Goal: Information Seeking & Learning: Learn about a topic

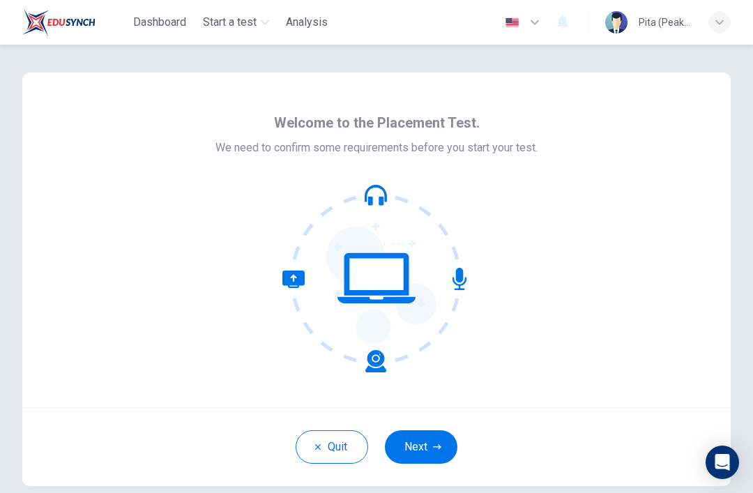
click at [434, 442] on button "Next" at bounding box center [421, 446] width 73 height 33
click at [433, 441] on div "Quit Next" at bounding box center [376, 446] width 708 height 79
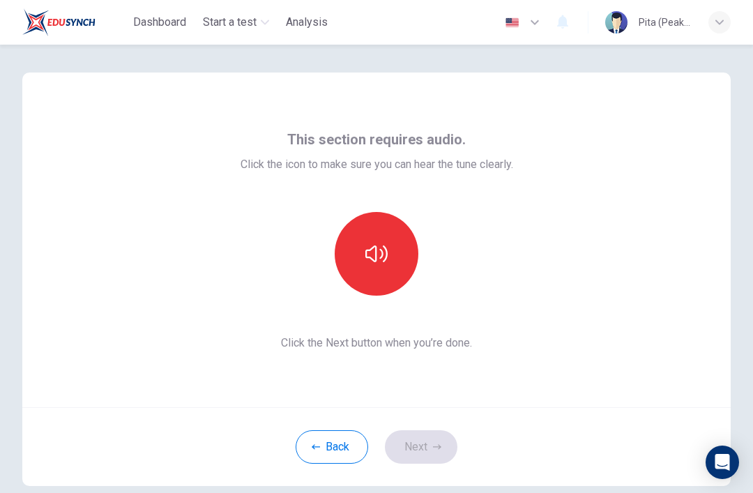
click at [384, 252] on icon "button" at bounding box center [376, 254] width 22 height 22
click at [445, 448] on button "Next" at bounding box center [421, 446] width 73 height 33
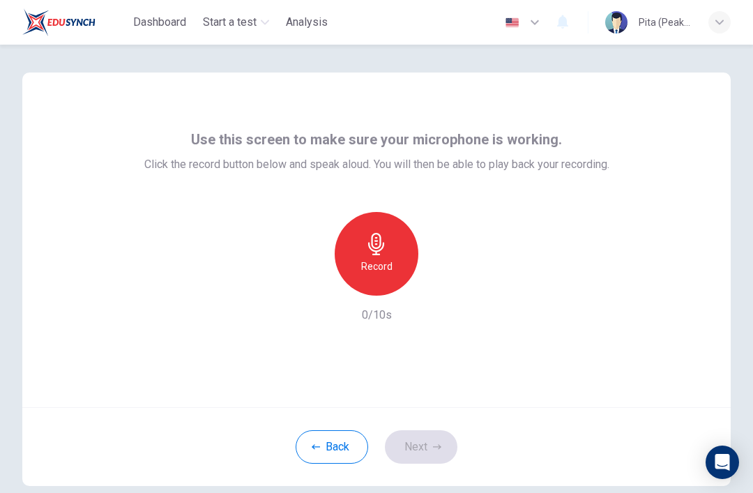
click at [379, 258] on h6 "Record" at bounding box center [376, 266] width 31 height 17
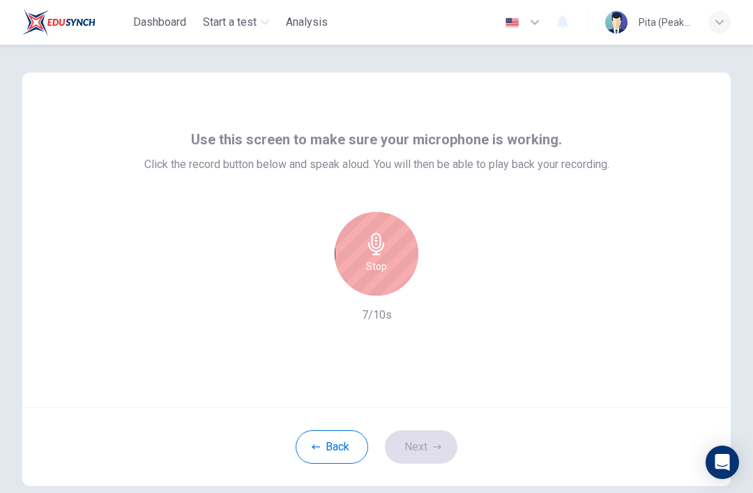
click at [393, 245] on div "Stop" at bounding box center [377, 254] width 84 height 84
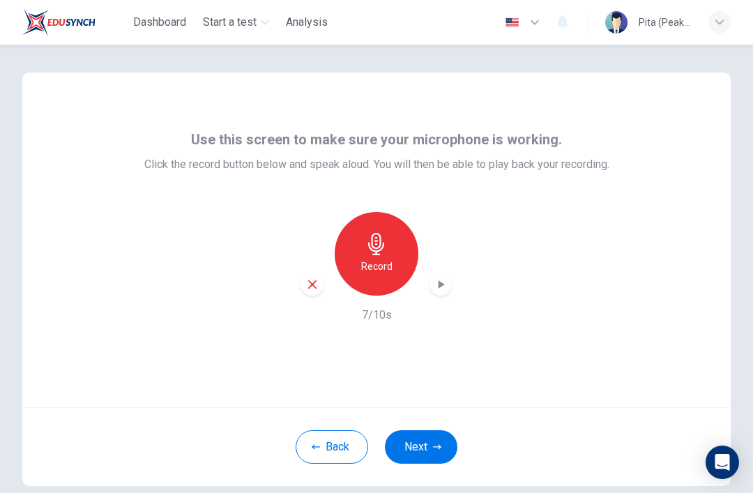
click at [448, 290] on div "button" at bounding box center [441, 284] width 22 height 22
click at [432, 450] on button "Next" at bounding box center [421, 446] width 73 height 33
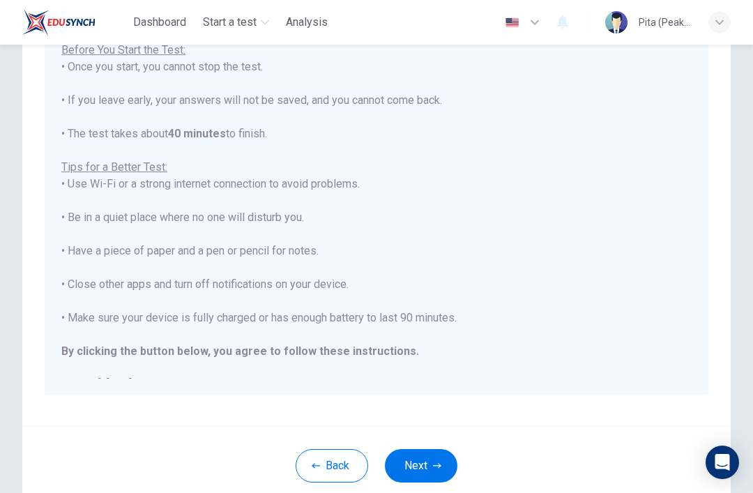
click at [439, 477] on button "Next" at bounding box center [421, 465] width 73 height 33
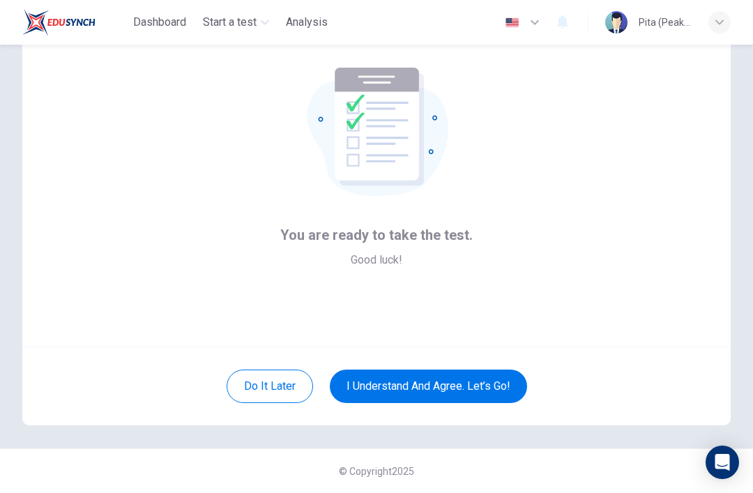
scroll to position [61, 0]
click at [430, 381] on button "I understand and agree. Let’s go!" at bounding box center [428, 386] width 197 height 33
click at [475, 381] on button "I understand and agree. Let’s go!" at bounding box center [428, 386] width 197 height 33
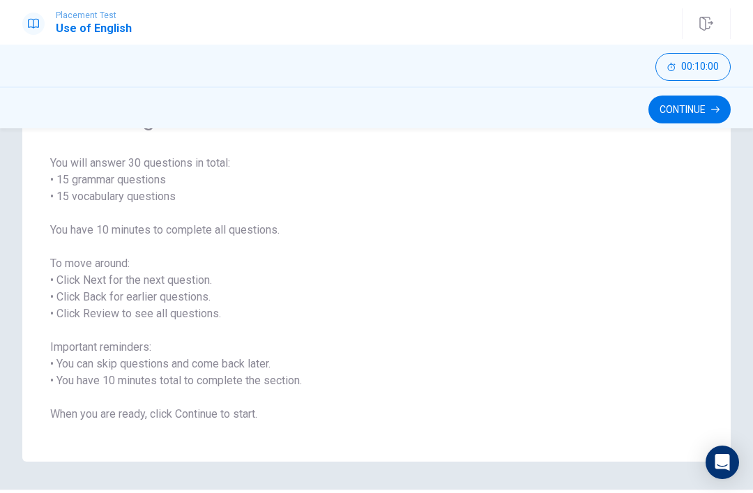
scroll to position [92, 0]
click at [698, 121] on button "Continue" at bounding box center [690, 110] width 82 height 28
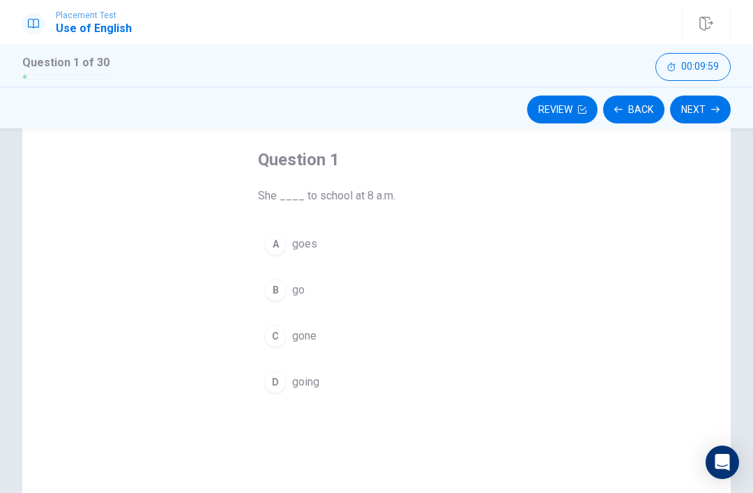
scroll to position [59, 0]
click at [271, 297] on div "B" at bounding box center [275, 296] width 22 height 22
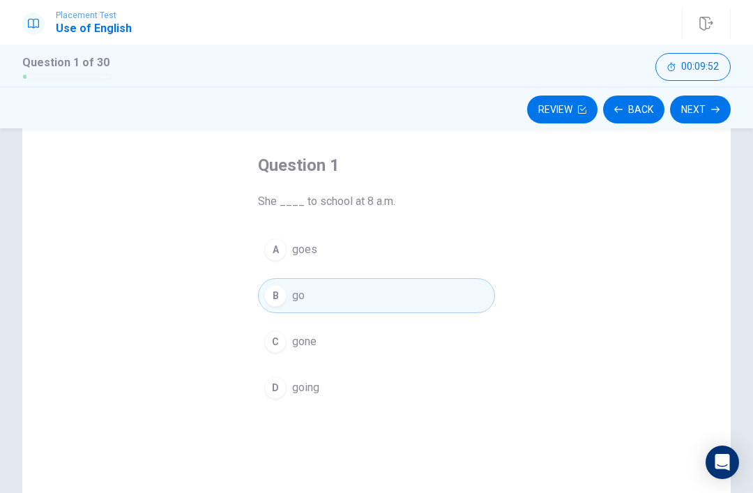
click at [273, 265] on button "A goes" at bounding box center [376, 249] width 237 height 35
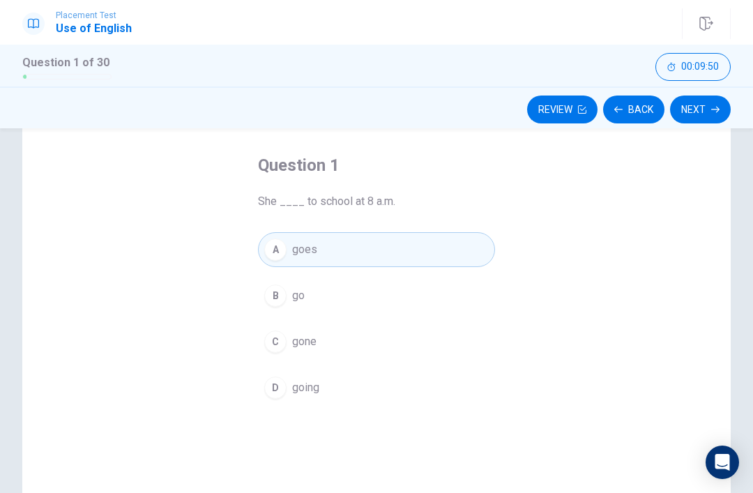
click at [273, 287] on div "B" at bounding box center [275, 296] width 22 height 22
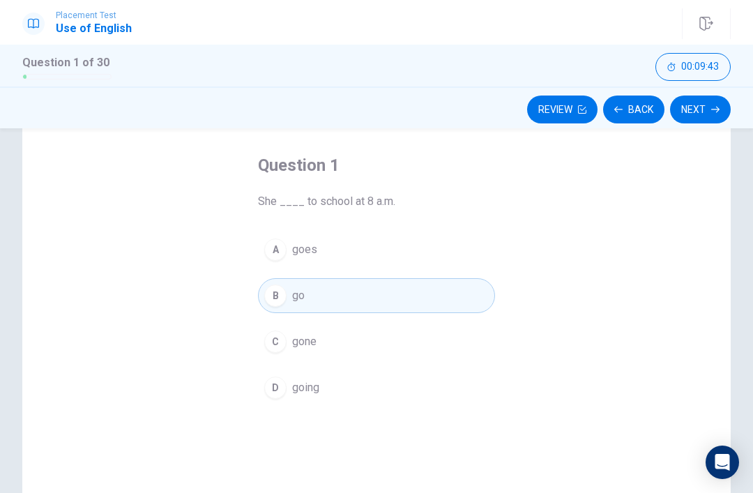
click at [312, 383] on span "going" at bounding box center [305, 387] width 27 height 17
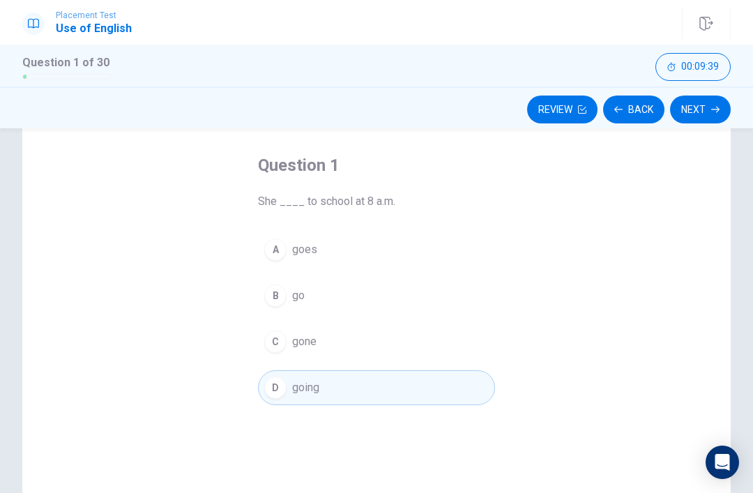
click at [704, 102] on button "Next" at bounding box center [700, 110] width 61 height 28
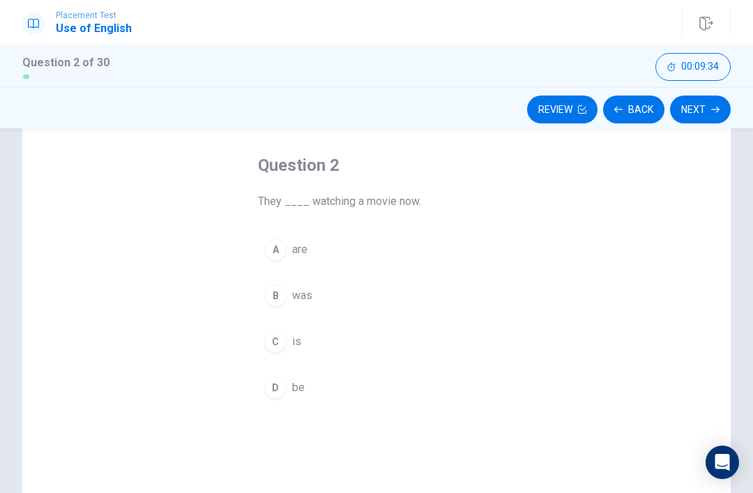
click at [246, 266] on div "Question 2 They ____ watching a movie now. A are B was C is D be" at bounding box center [376, 280] width 293 height 296
click at [271, 242] on div "A" at bounding box center [275, 249] width 22 height 22
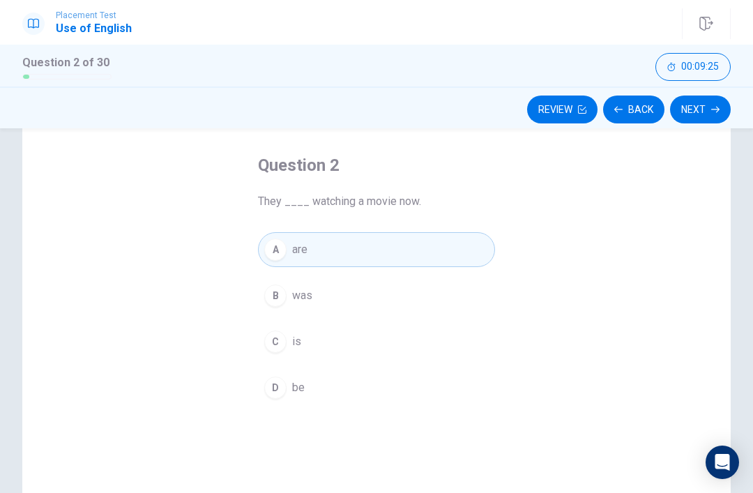
click at [698, 107] on button "Next" at bounding box center [700, 110] width 61 height 28
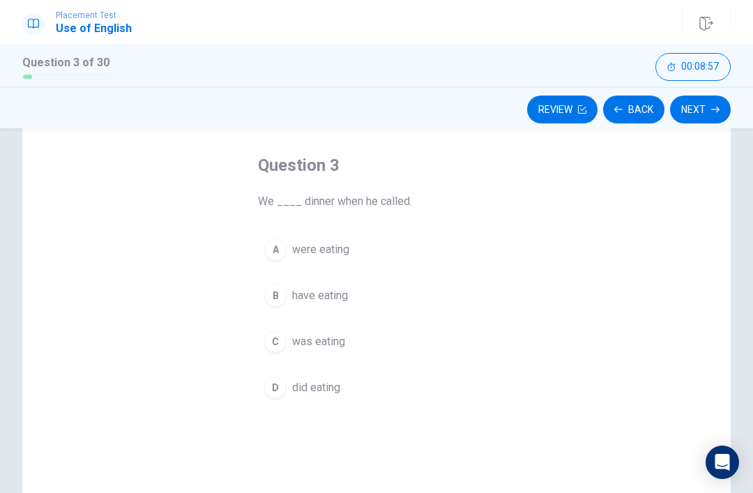
click at [275, 356] on button "C was eating" at bounding box center [376, 341] width 237 height 35
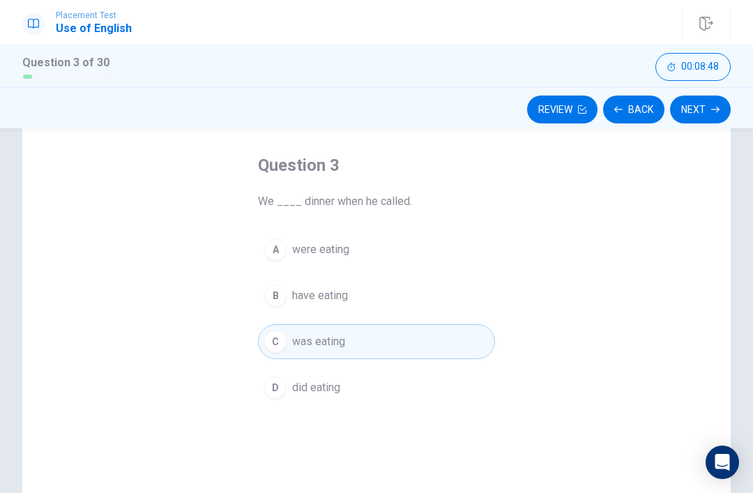
click at [719, 99] on button "Next" at bounding box center [700, 110] width 61 height 28
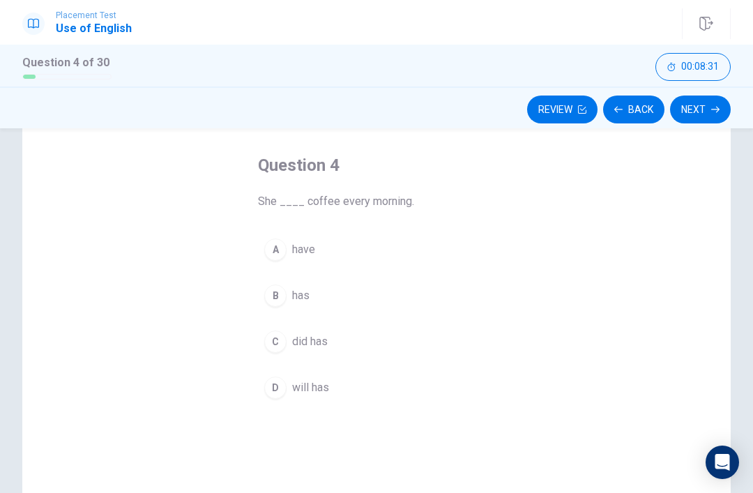
click at [282, 258] on div "A" at bounding box center [275, 249] width 22 height 22
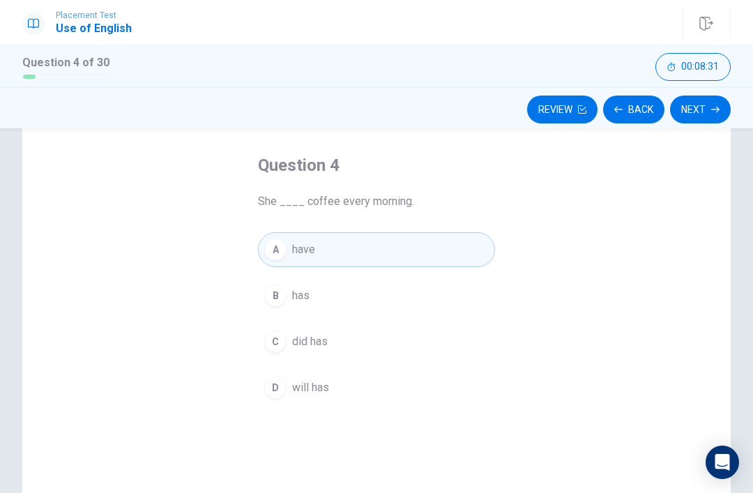
click at [708, 114] on button "Next" at bounding box center [700, 110] width 61 height 28
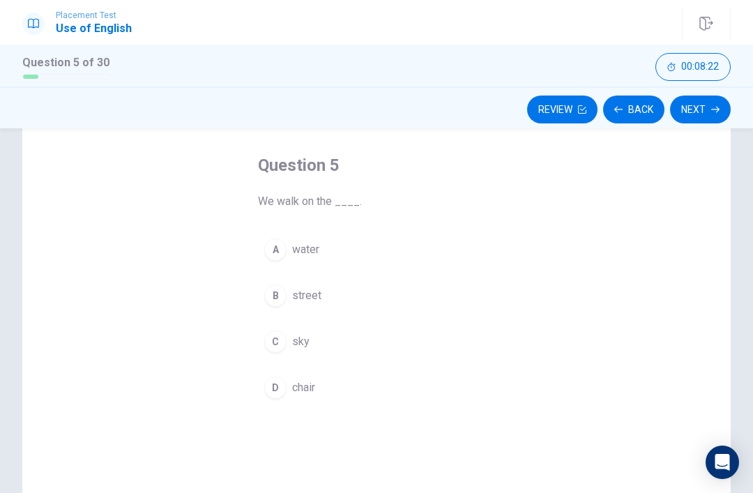
click at [284, 279] on button "B street" at bounding box center [376, 295] width 237 height 35
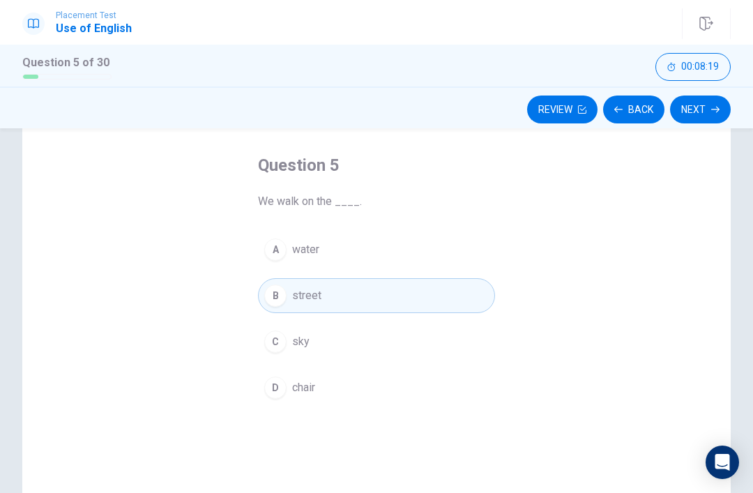
click at [288, 298] on button "B street" at bounding box center [376, 295] width 237 height 35
click at [708, 110] on button "Next" at bounding box center [700, 110] width 61 height 28
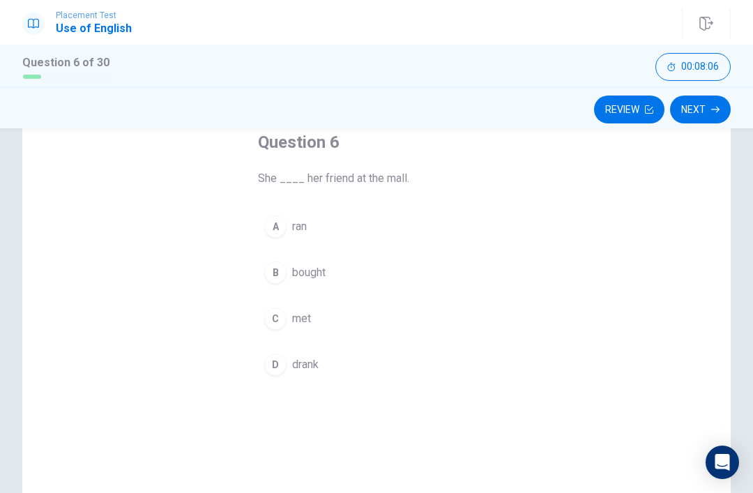
scroll to position [84, 0]
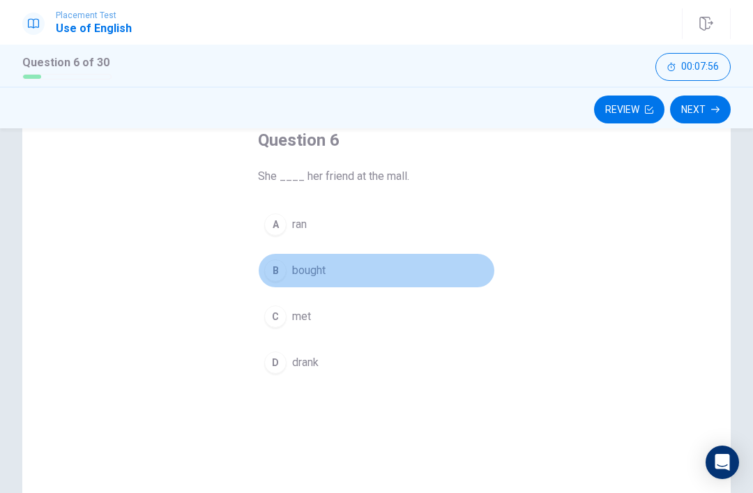
click at [344, 269] on button "B bought" at bounding box center [376, 270] width 237 height 35
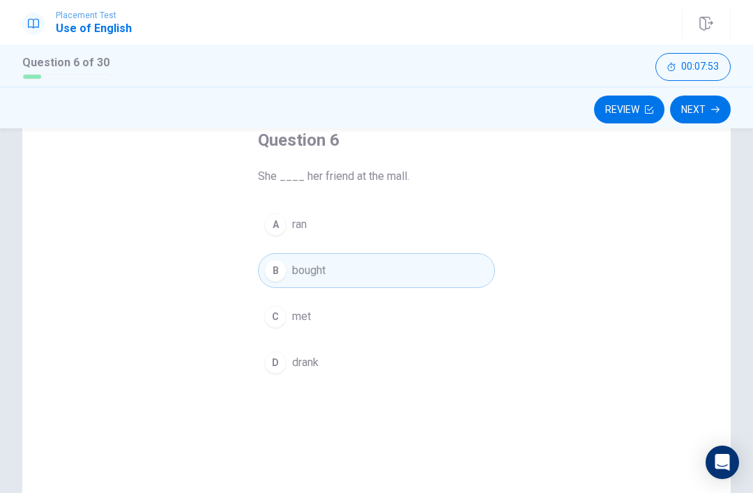
click at [338, 346] on button "D drank" at bounding box center [376, 362] width 237 height 35
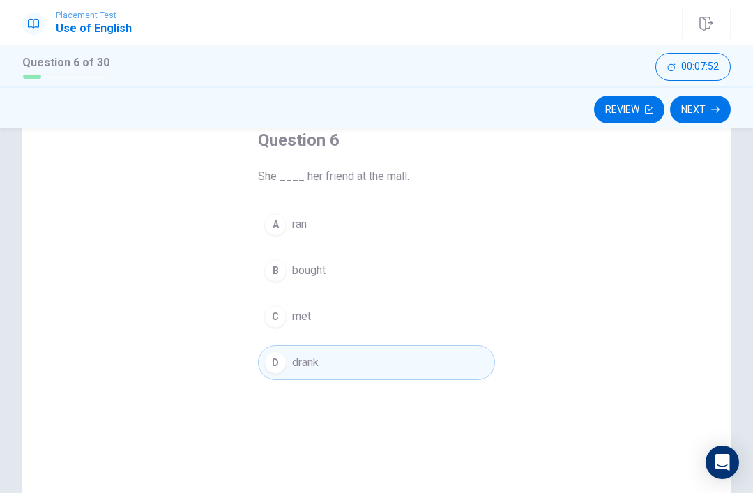
click at [342, 316] on button "C met" at bounding box center [376, 316] width 237 height 35
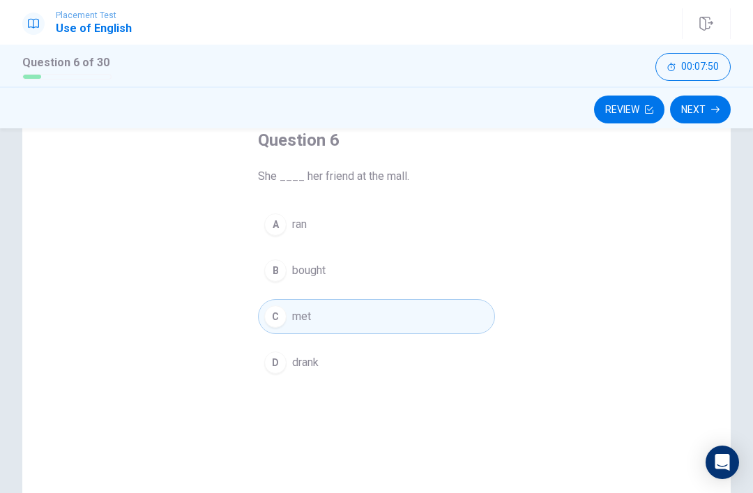
click at [708, 116] on button "Next" at bounding box center [700, 110] width 61 height 28
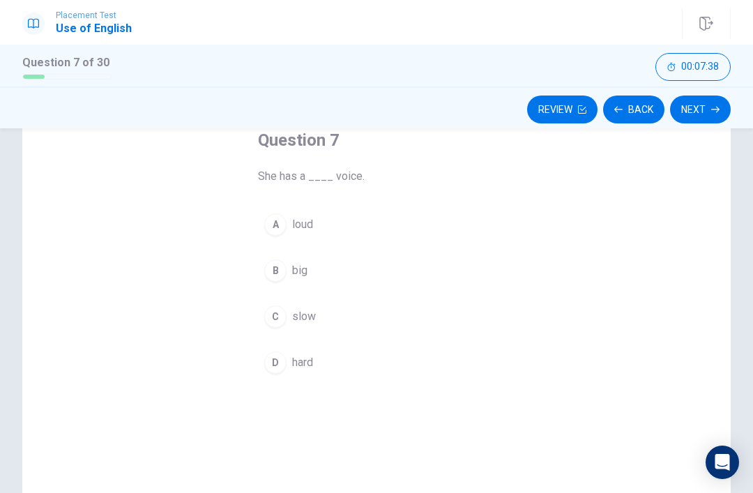
click at [291, 262] on button "B big" at bounding box center [376, 270] width 237 height 35
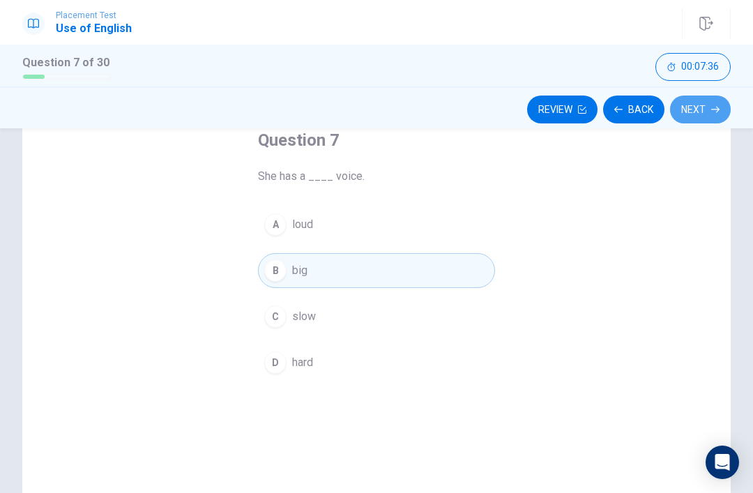
click at [701, 103] on button "Next" at bounding box center [700, 110] width 61 height 28
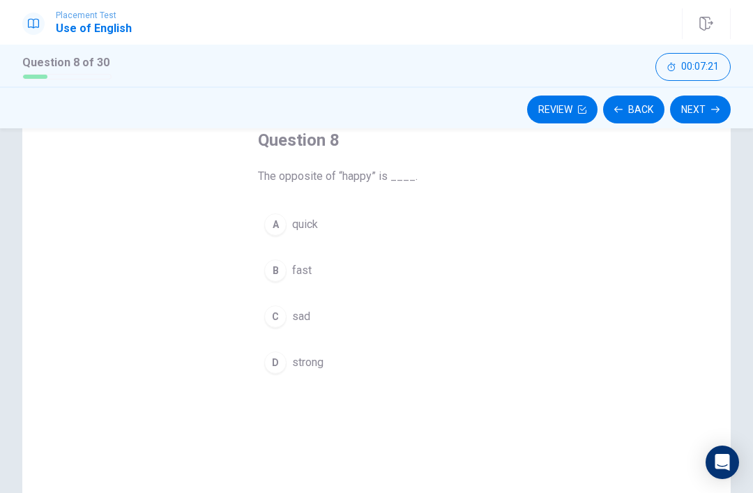
click at [274, 323] on div "C" at bounding box center [275, 316] width 22 height 22
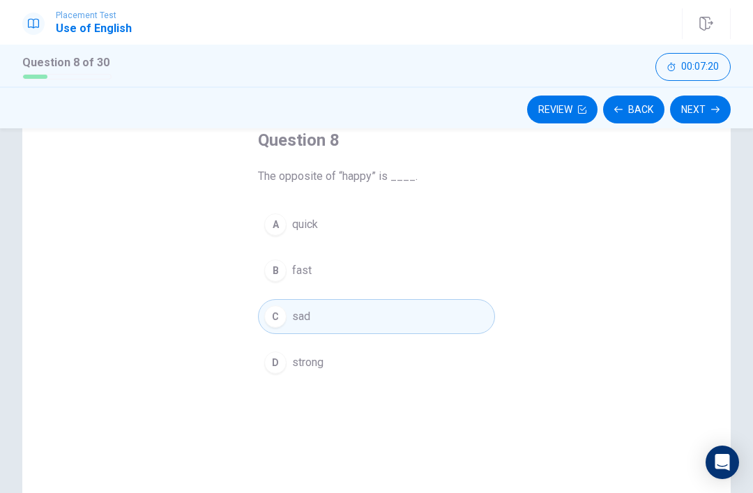
click at [708, 111] on button "Next" at bounding box center [700, 110] width 61 height 28
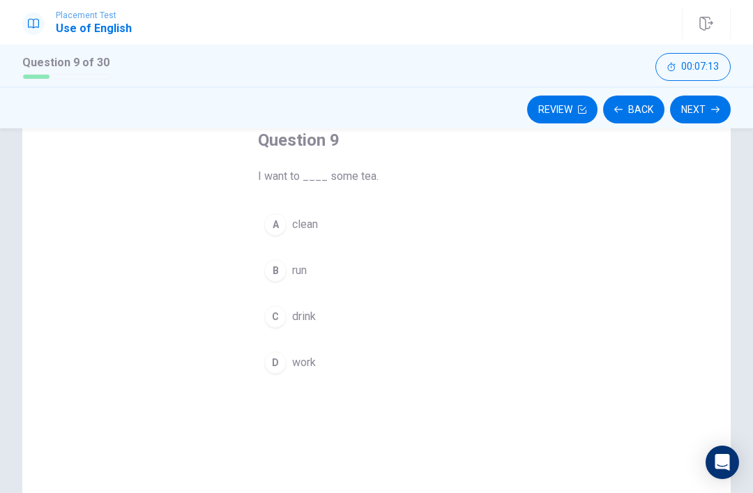
click at [276, 318] on div "C" at bounding box center [275, 316] width 22 height 22
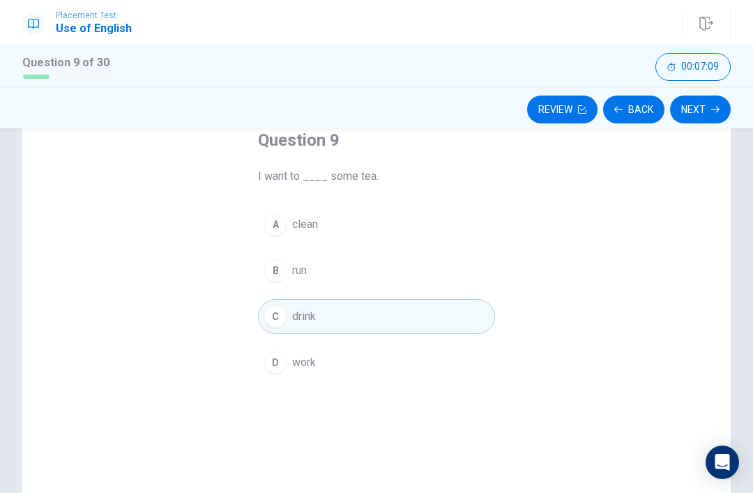
click at [706, 113] on button "Next" at bounding box center [700, 110] width 61 height 28
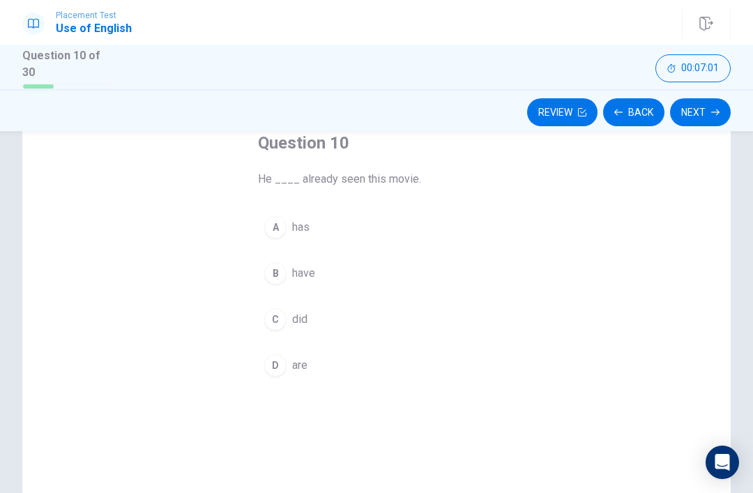
click at [286, 234] on button "A has" at bounding box center [376, 227] width 237 height 35
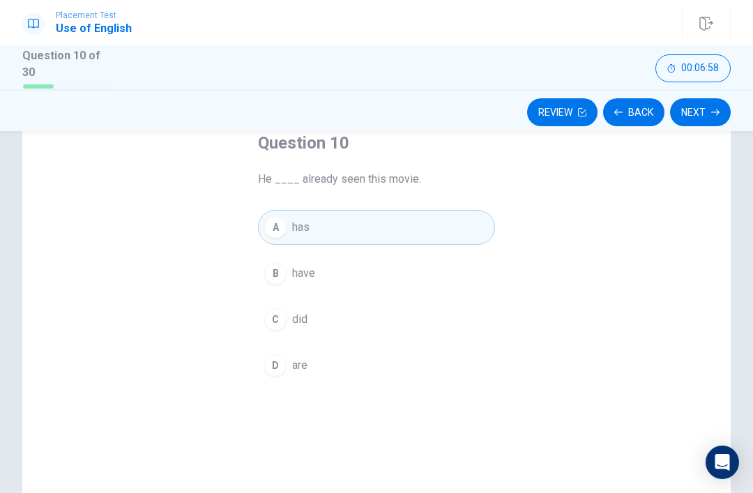
click at [561, 486] on div "Question 10 He ____ already seen this movie. A has B have C did D are" at bounding box center [376, 317] width 708 height 485
click at [314, 306] on button "C did" at bounding box center [376, 319] width 237 height 35
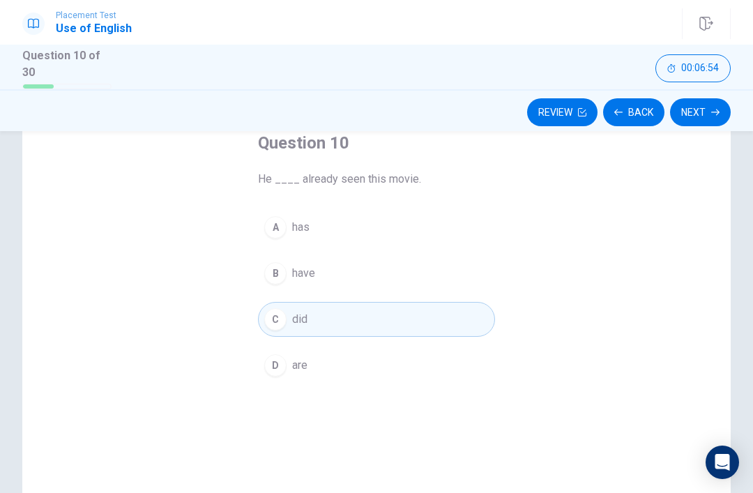
click at [358, 267] on button "B have" at bounding box center [376, 273] width 237 height 35
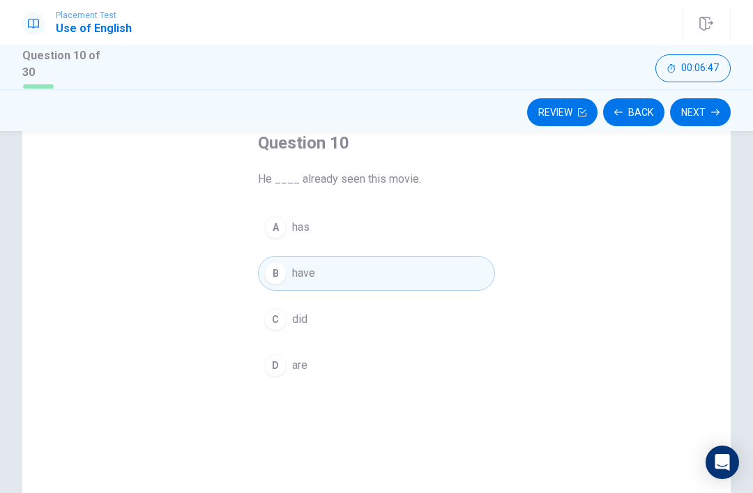
click at [336, 225] on button "A has" at bounding box center [376, 227] width 237 height 35
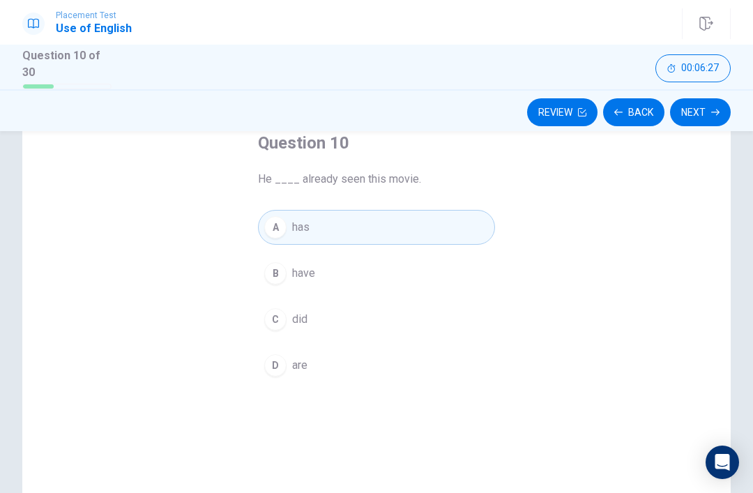
click at [356, 230] on button "A has" at bounding box center [376, 227] width 237 height 35
click at [360, 273] on button "B have" at bounding box center [376, 273] width 237 height 35
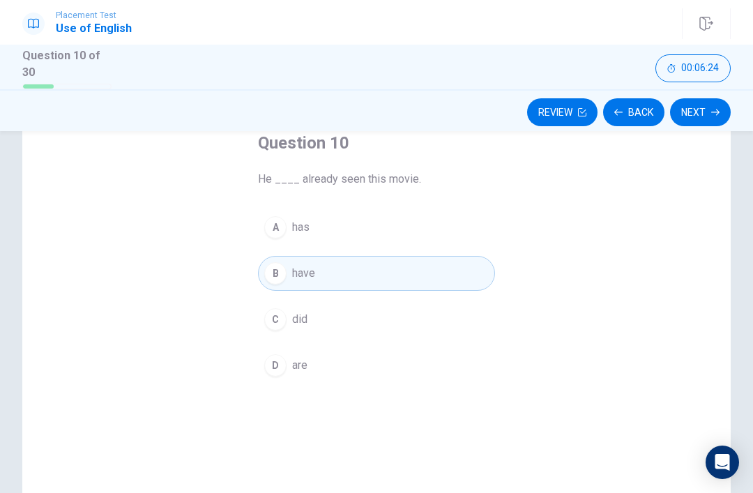
click at [344, 328] on button "C did" at bounding box center [376, 319] width 237 height 35
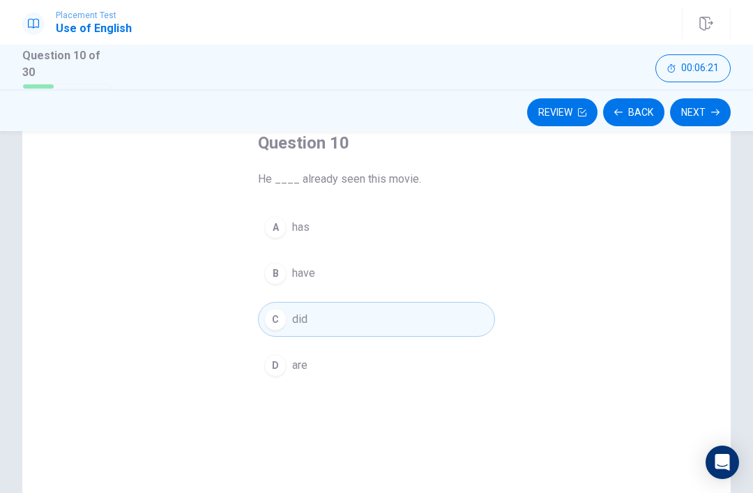
click at [350, 239] on button "A has" at bounding box center [376, 227] width 237 height 35
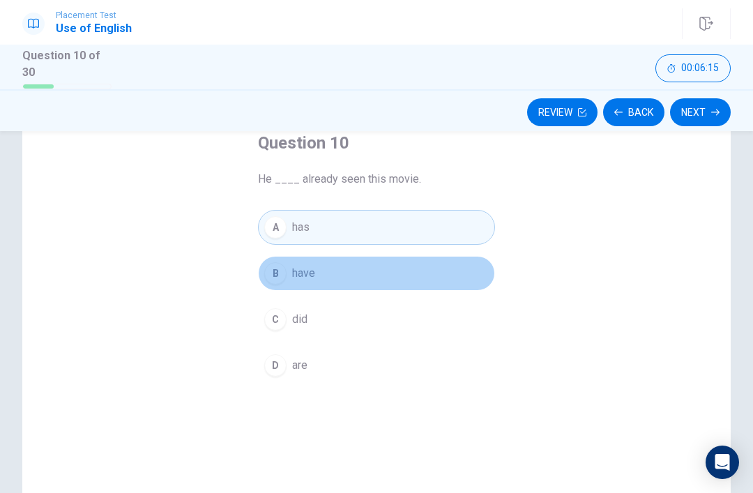
click at [361, 261] on button "B have" at bounding box center [376, 273] width 237 height 35
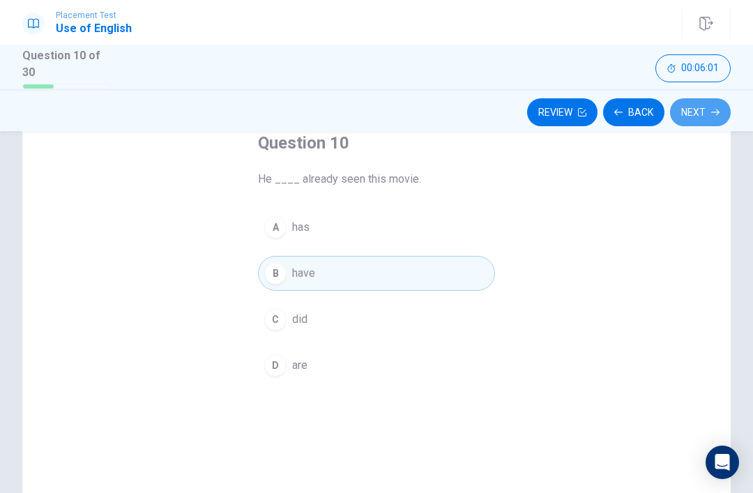
click at [713, 121] on button "Next" at bounding box center [700, 112] width 61 height 28
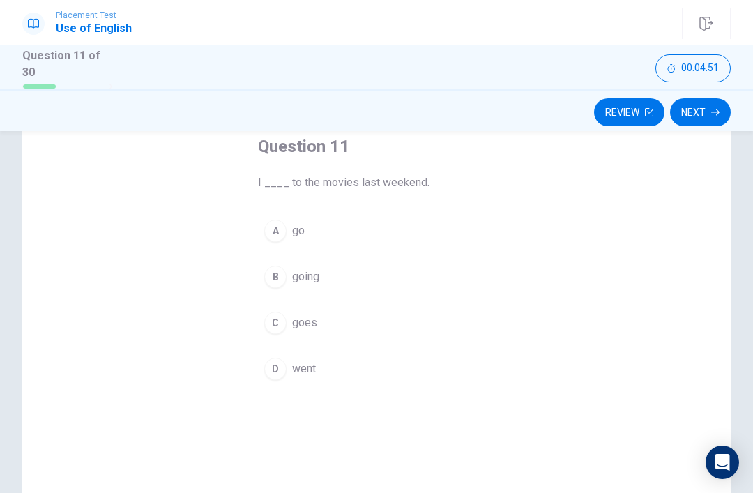
scroll to position [70, 0]
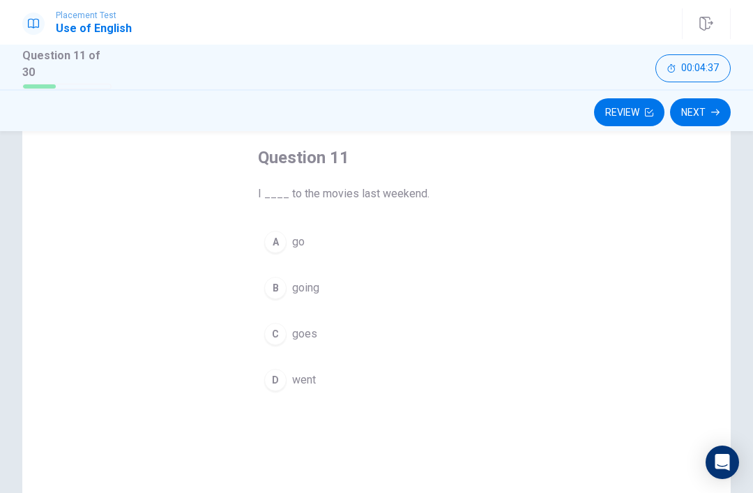
click at [282, 236] on div "A" at bounding box center [275, 242] width 22 height 22
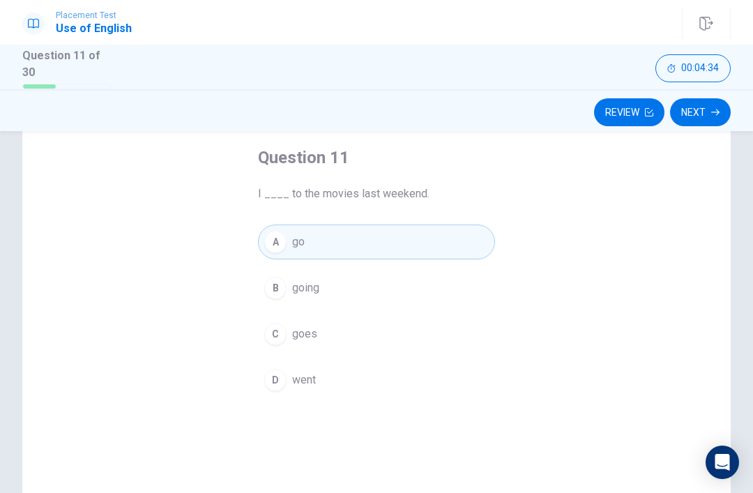
click at [313, 388] on button "D went" at bounding box center [376, 380] width 237 height 35
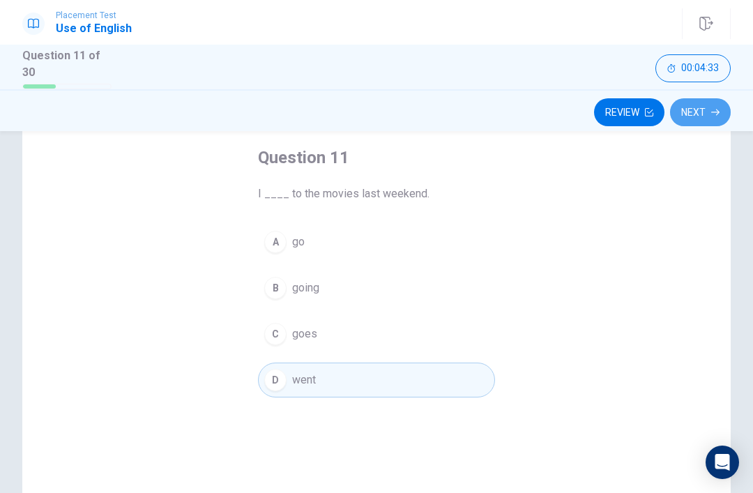
click at [707, 121] on button "Next" at bounding box center [700, 112] width 61 height 28
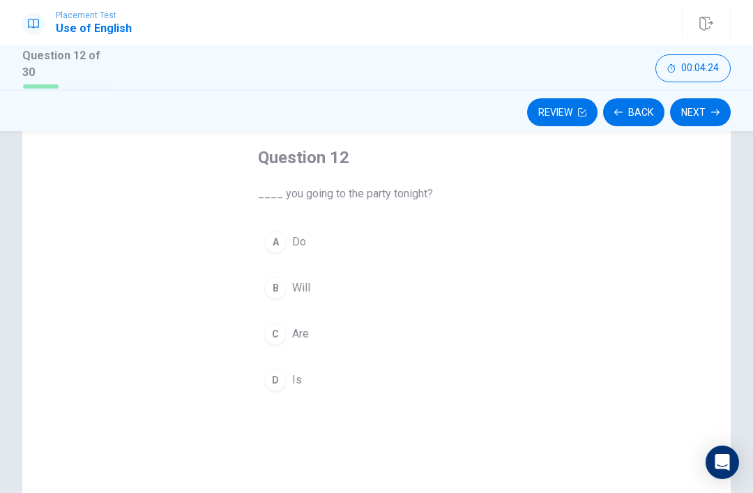
click at [273, 241] on div "A" at bounding box center [275, 242] width 22 height 22
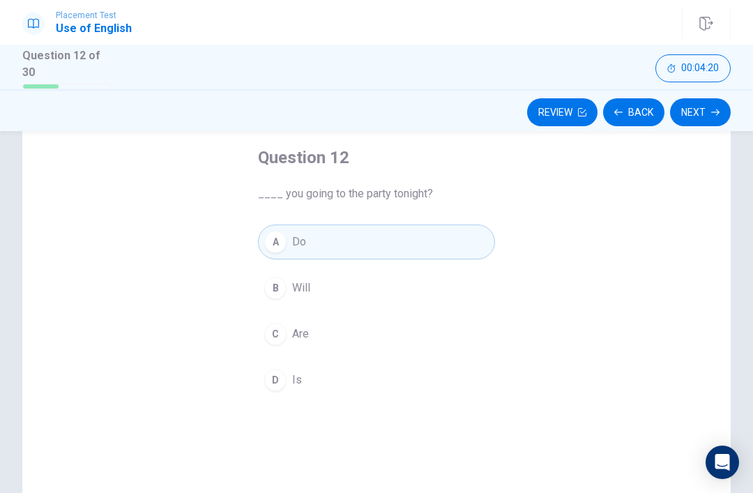
click at [276, 295] on div "B" at bounding box center [275, 288] width 22 height 22
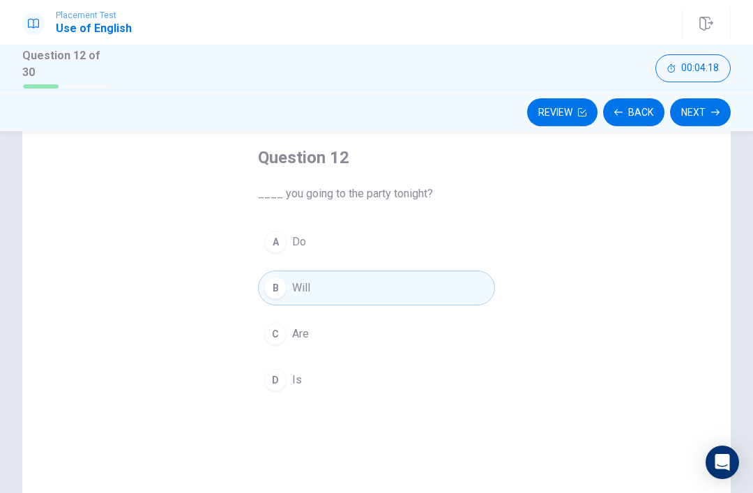
click at [688, 107] on button "Next" at bounding box center [700, 112] width 61 height 28
click at [688, 107] on div "Review Back Next" at bounding box center [376, 112] width 708 height 26
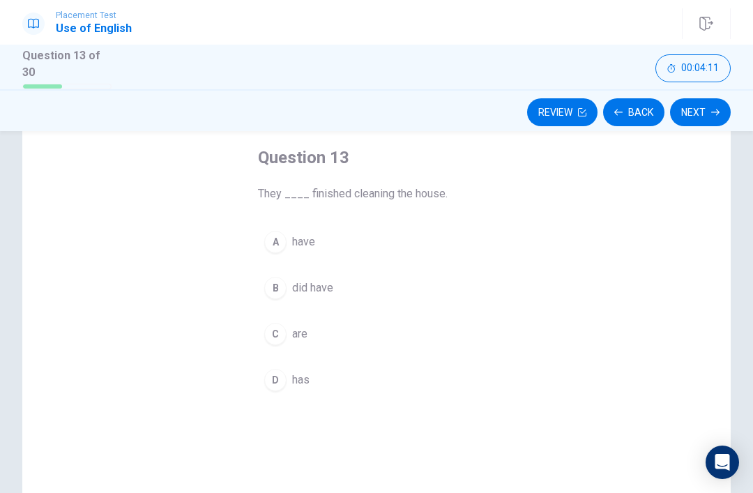
click at [286, 227] on button "A have" at bounding box center [376, 242] width 237 height 35
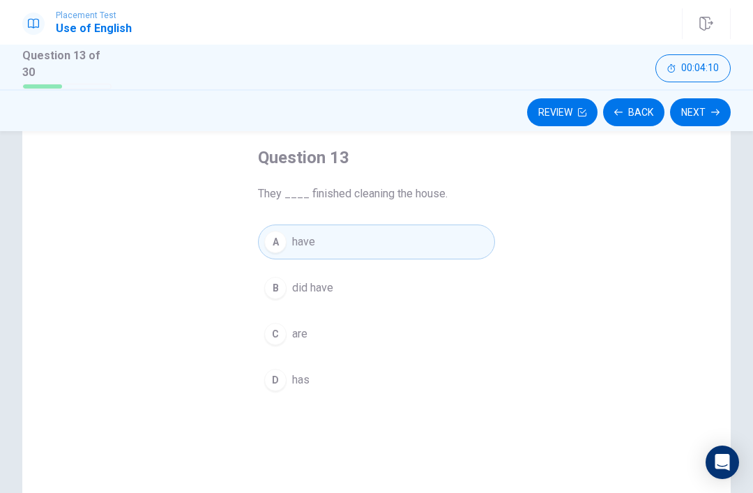
click at [271, 271] on button "B did have" at bounding box center [376, 288] width 237 height 35
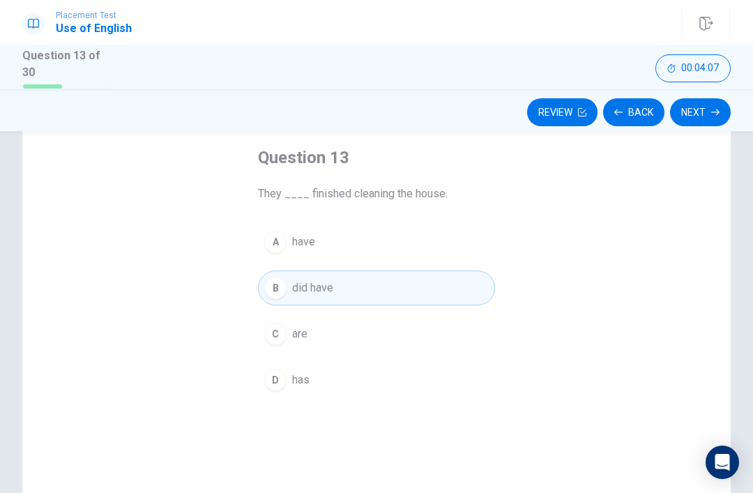
click at [273, 338] on div "C" at bounding box center [275, 334] width 22 height 22
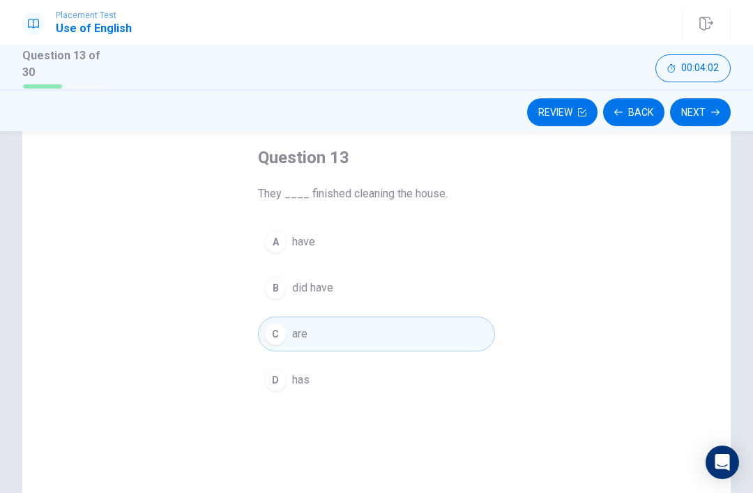
click at [280, 239] on div "A" at bounding box center [275, 242] width 22 height 22
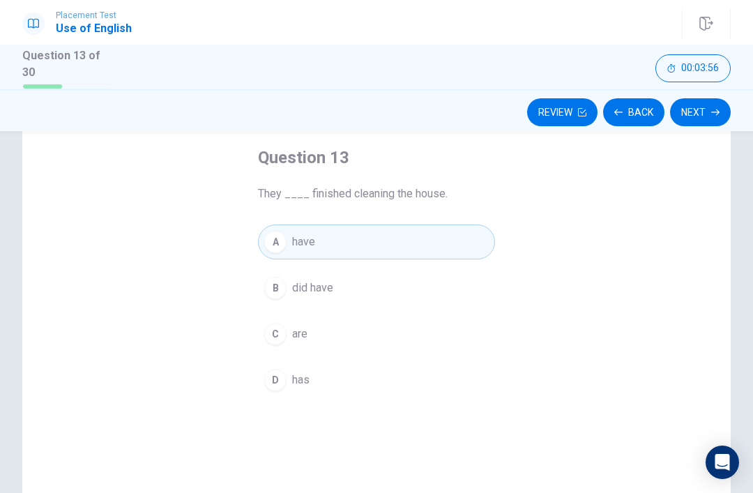
click at [318, 348] on button "C are" at bounding box center [376, 334] width 237 height 35
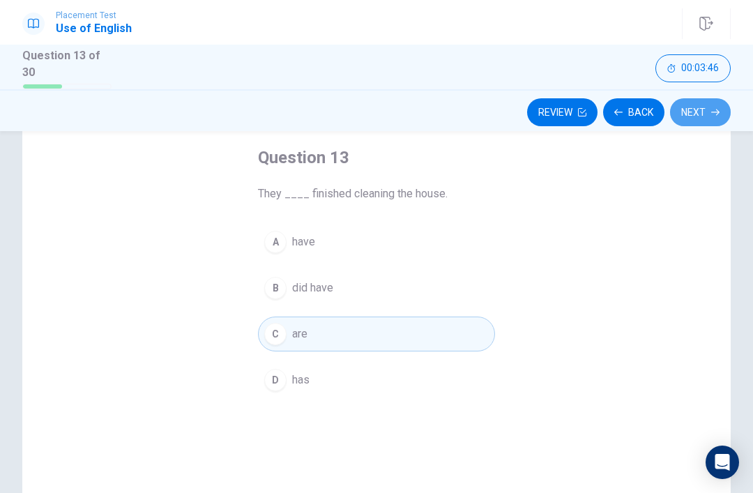
click at [706, 114] on button "Next" at bounding box center [700, 112] width 61 height 28
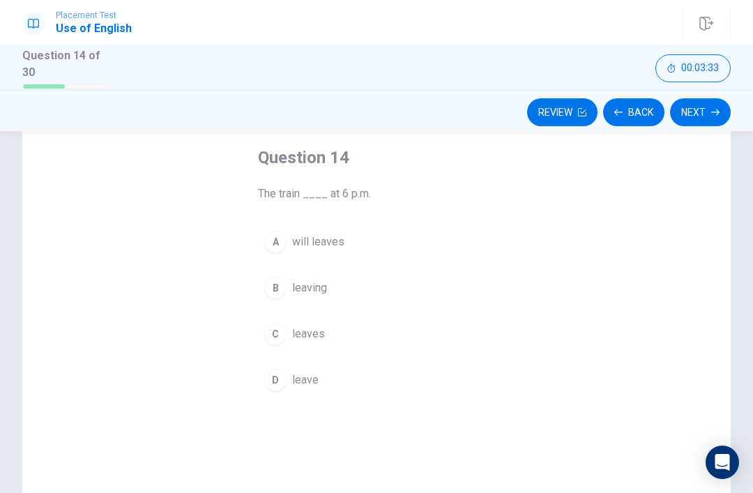
click at [282, 243] on div "A" at bounding box center [275, 242] width 22 height 22
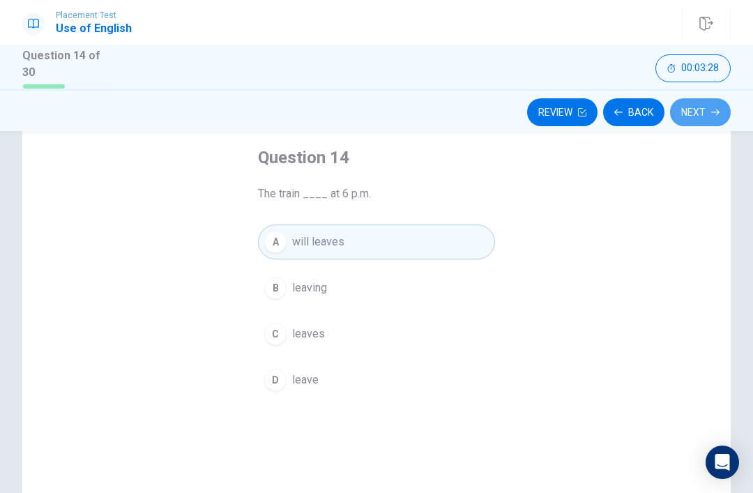
click at [697, 116] on button "Next" at bounding box center [700, 112] width 61 height 28
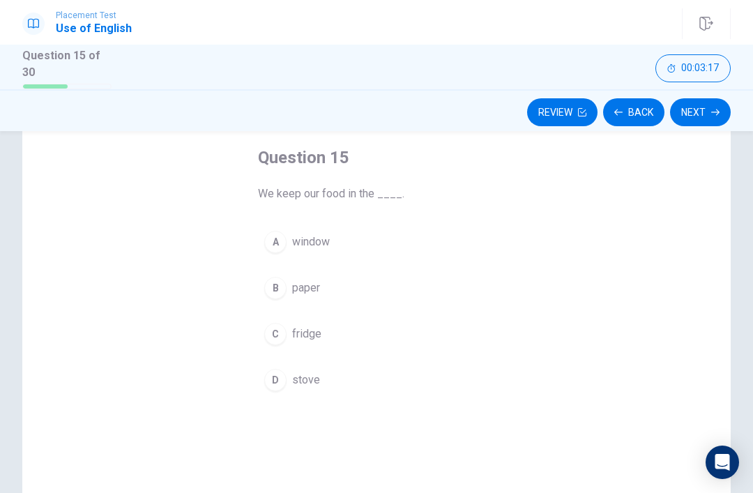
click at [337, 332] on button "C fridge" at bounding box center [376, 334] width 237 height 35
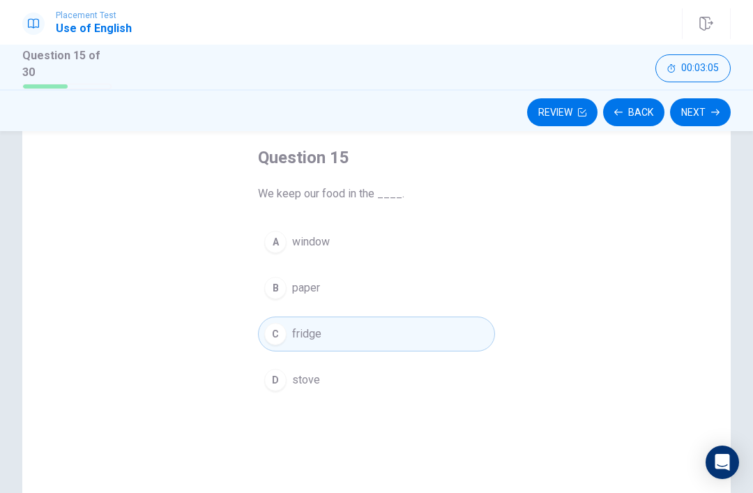
click at [702, 100] on button "Next" at bounding box center [700, 112] width 61 height 28
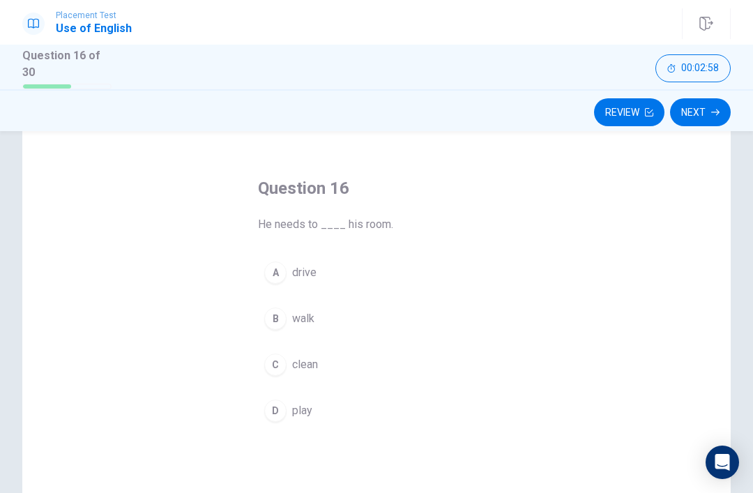
scroll to position [41, 0]
click at [286, 357] on div "C" at bounding box center [275, 362] width 22 height 22
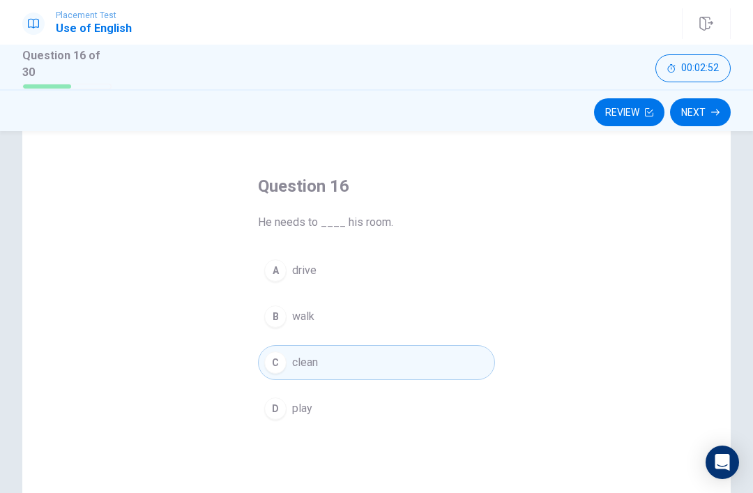
click at [711, 112] on icon "button" at bounding box center [715, 112] width 8 height 8
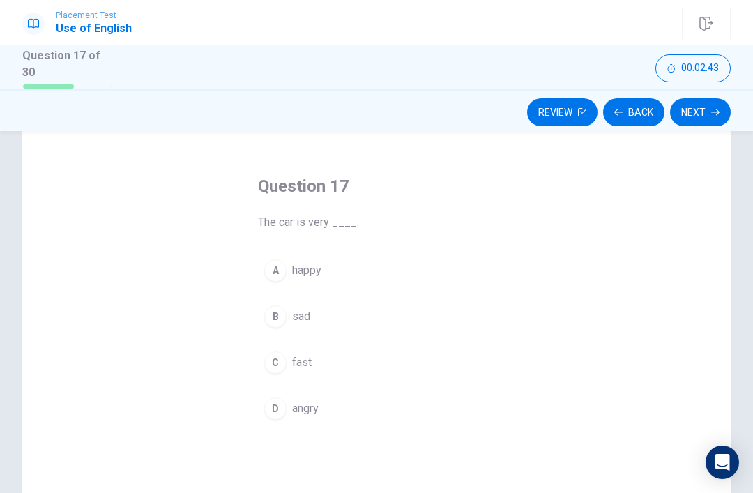
click at [316, 329] on button "B sad" at bounding box center [376, 316] width 237 height 35
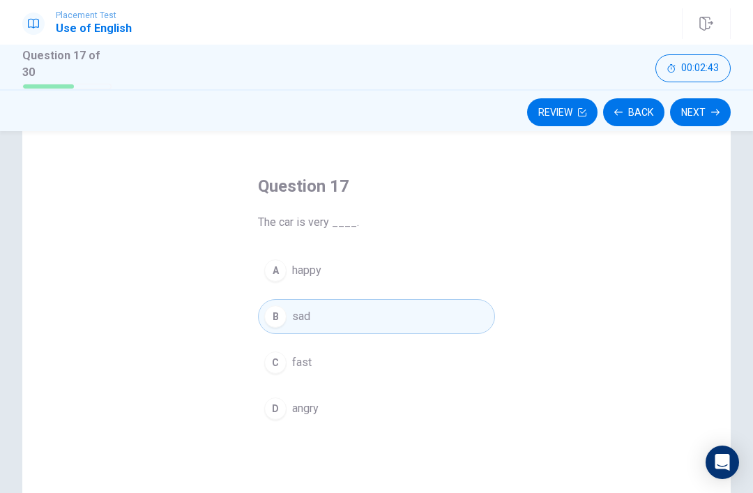
click at [326, 345] on button "C fast" at bounding box center [376, 362] width 237 height 35
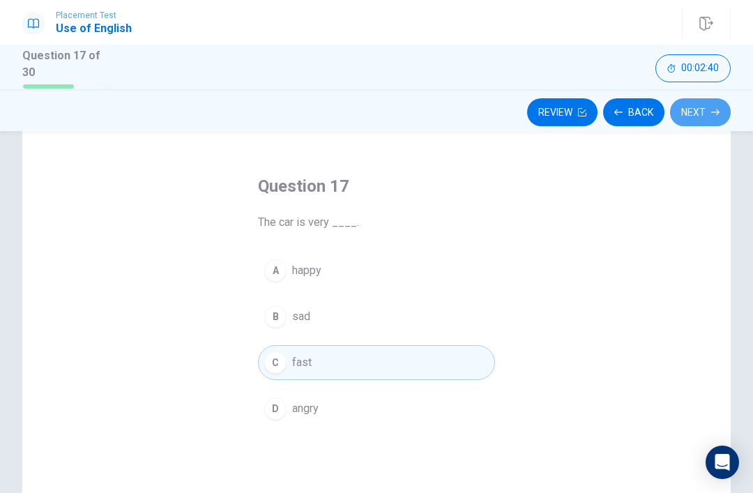
click at [698, 117] on button "Next" at bounding box center [700, 112] width 61 height 28
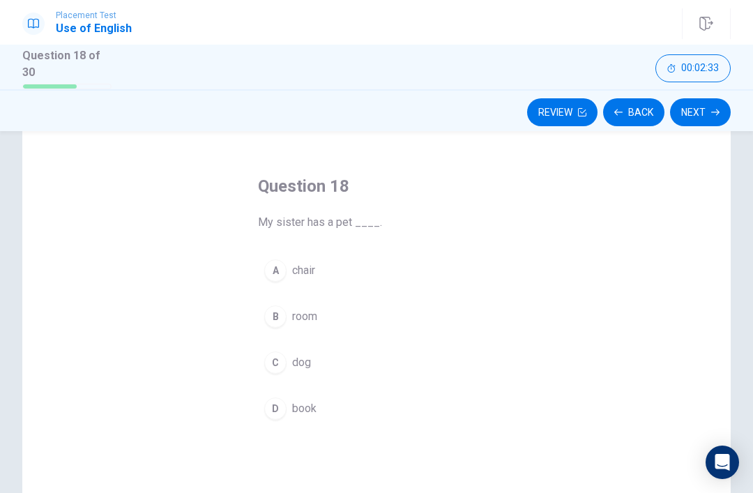
click at [314, 351] on button "C dog" at bounding box center [376, 362] width 237 height 35
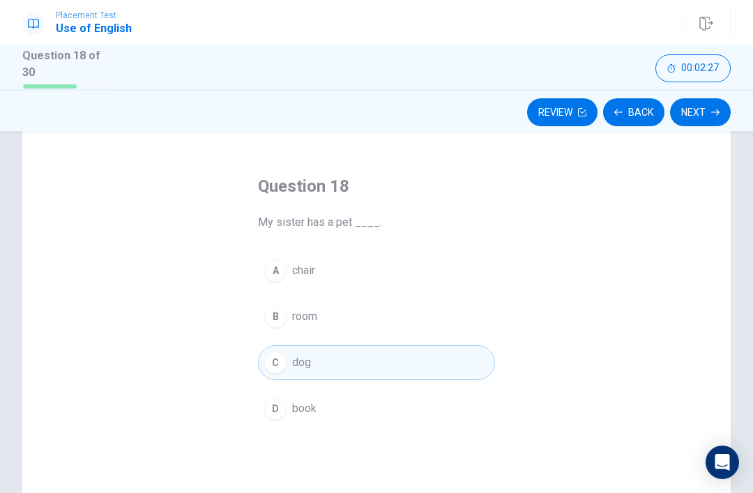
click at [352, 419] on button "D book" at bounding box center [376, 408] width 237 height 35
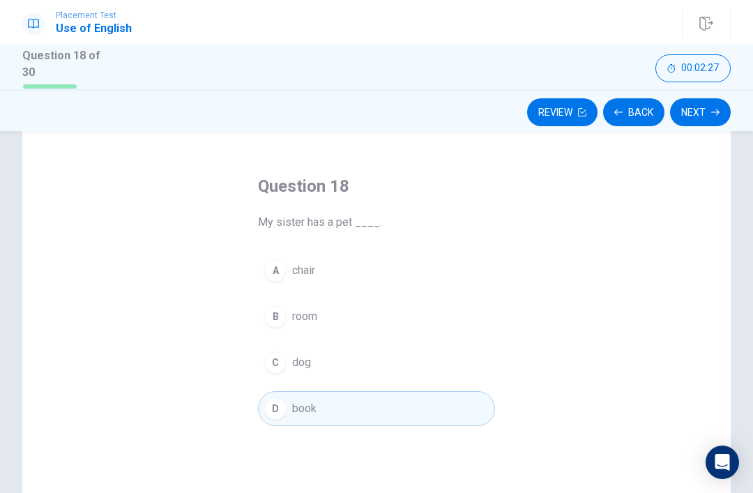
click at [372, 371] on button "C dog" at bounding box center [376, 362] width 237 height 35
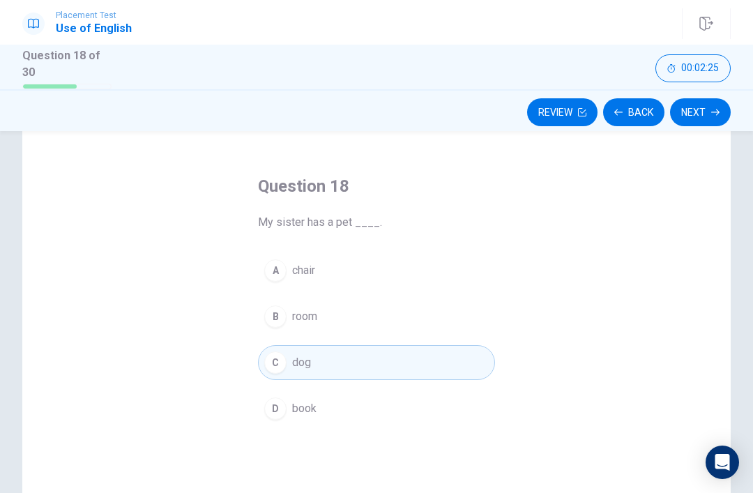
click at [712, 109] on icon "button" at bounding box center [715, 112] width 8 height 6
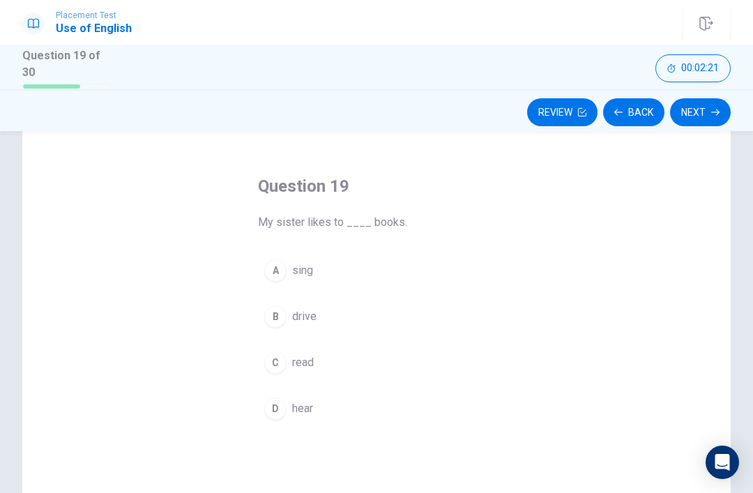
click at [312, 368] on button "C read" at bounding box center [376, 362] width 237 height 35
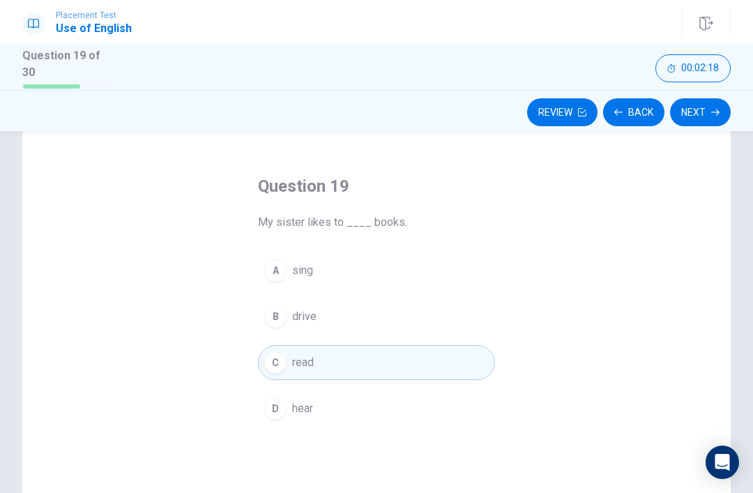
click at [704, 102] on button "Next" at bounding box center [700, 112] width 61 height 28
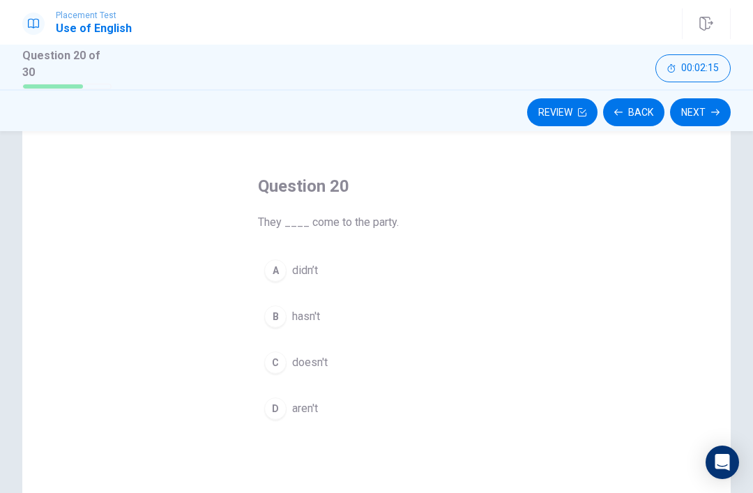
click at [363, 266] on button "A didn’t" at bounding box center [376, 270] width 237 height 35
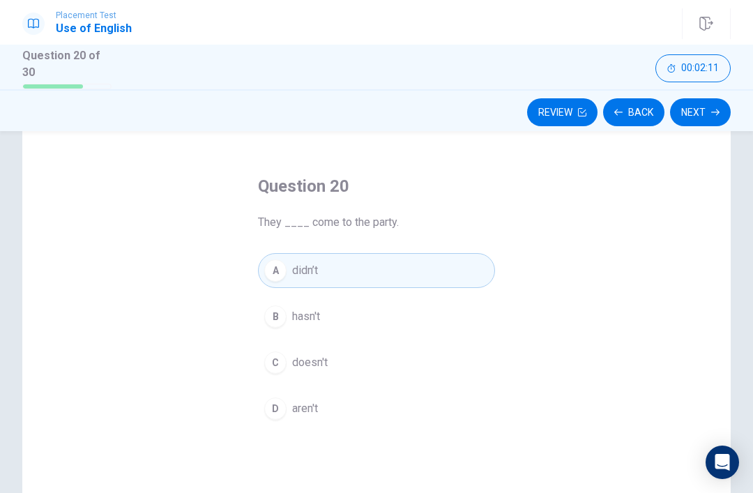
click at [360, 322] on button "B hasn't" at bounding box center [376, 316] width 237 height 35
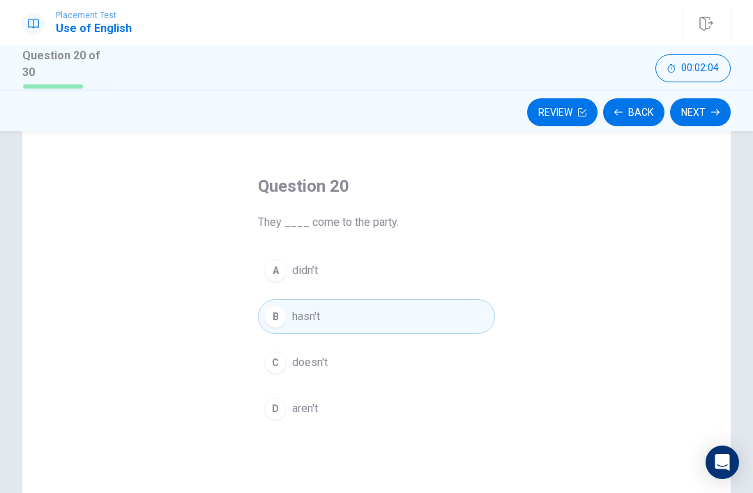
click at [354, 273] on button "A didn’t" at bounding box center [376, 270] width 237 height 35
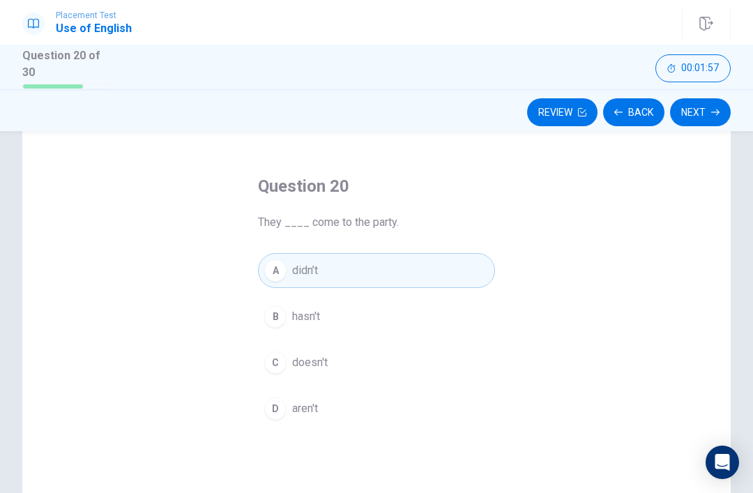
click at [707, 114] on button "Next" at bounding box center [700, 112] width 61 height 28
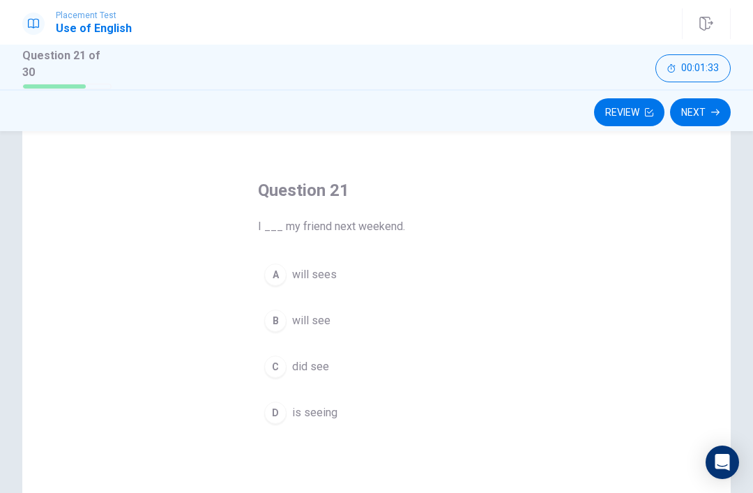
scroll to position [38, 0]
click at [328, 275] on span "will sees" at bounding box center [314, 273] width 45 height 17
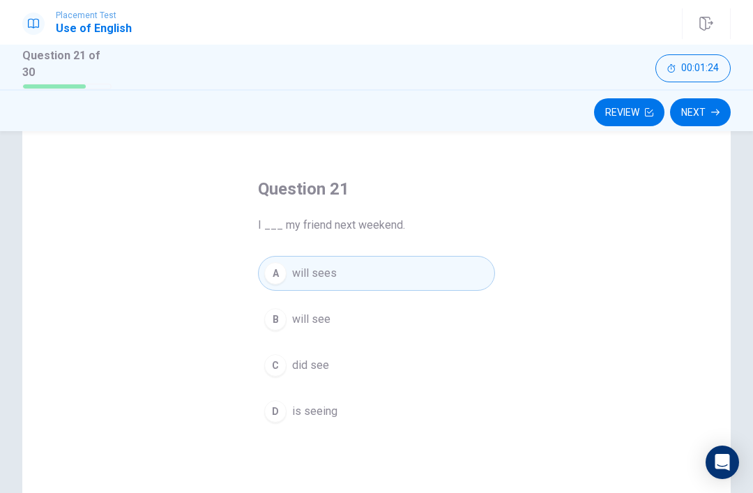
click at [356, 352] on button "C did see" at bounding box center [376, 365] width 237 height 35
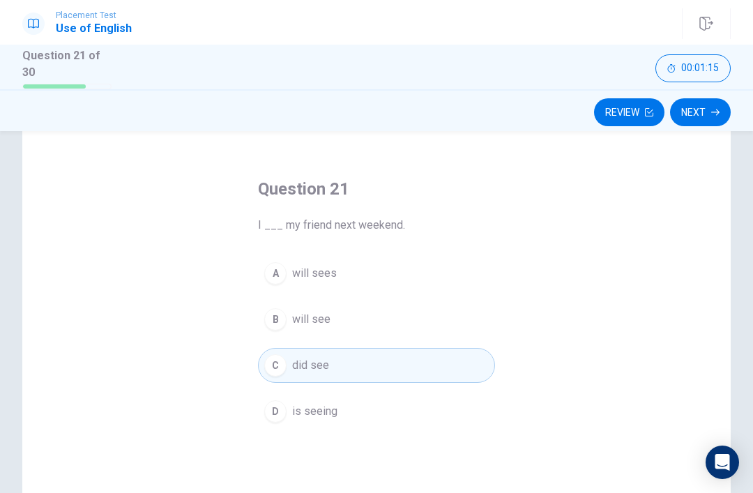
click at [373, 271] on button "A will sees" at bounding box center [376, 273] width 237 height 35
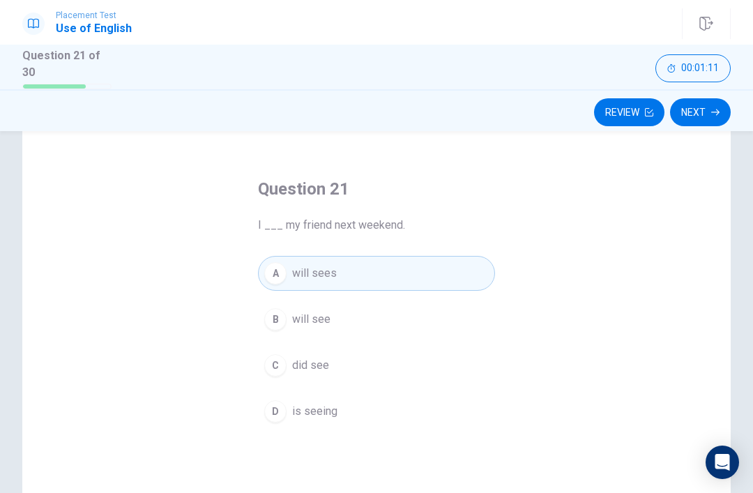
click at [363, 325] on button "B will see" at bounding box center [376, 319] width 237 height 35
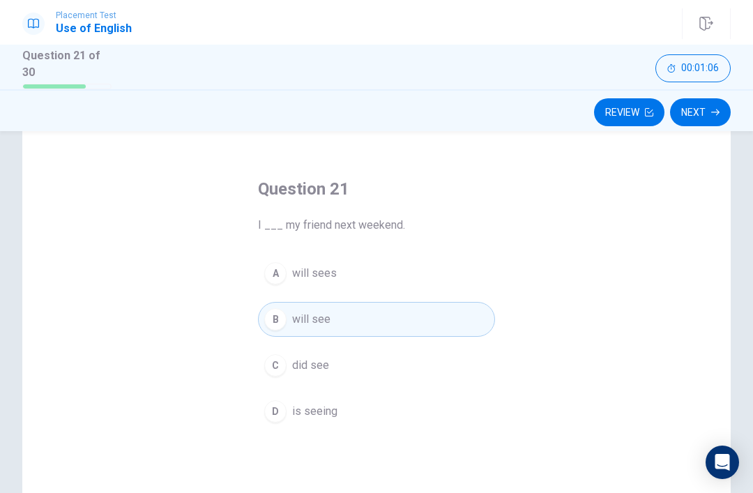
click at [712, 117] on button "Next" at bounding box center [700, 112] width 61 height 28
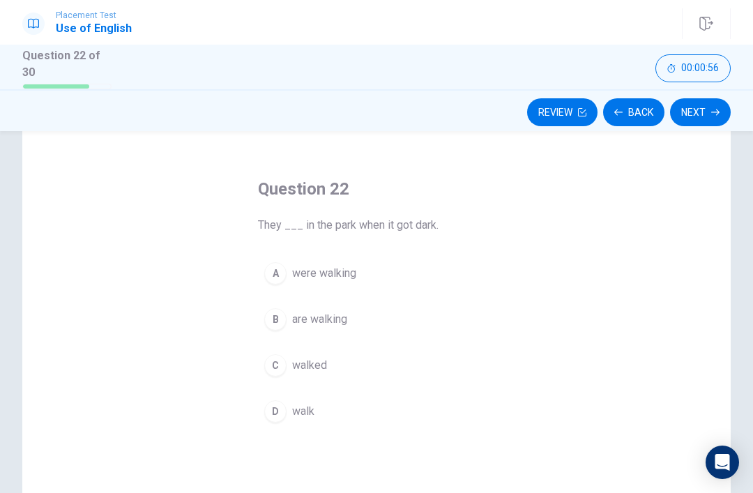
click at [334, 269] on span "were walking" at bounding box center [324, 273] width 64 height 17
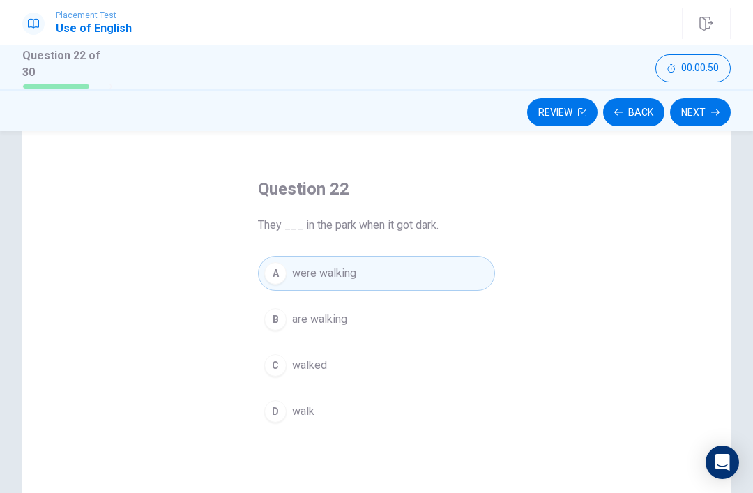
click at [370, 302] on button "B are walking" at bounding box center [376, 319] width 237 height 35
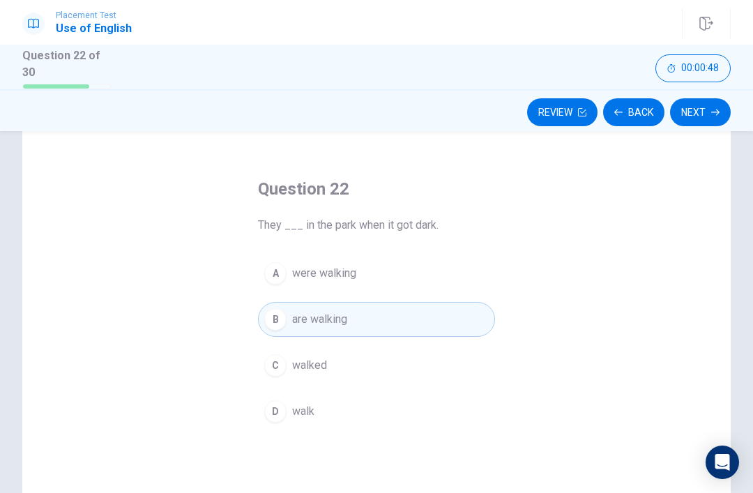
click at [335, 371] on button "C walked" at bounding box center [376, 365] width 237 height 35
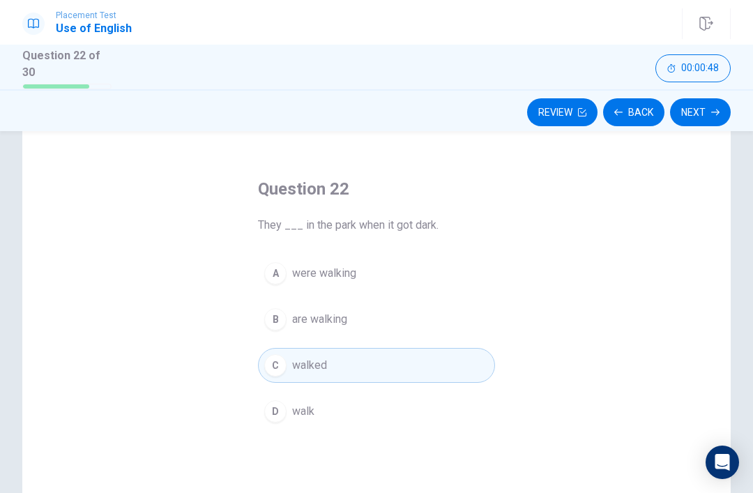
click at [349, 412] on button "D walk" at bounding box center [376, 411] width 237 height 35
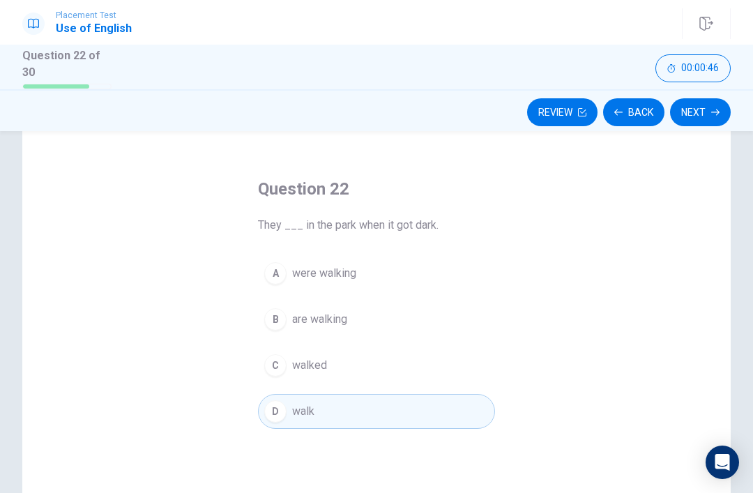
click at [388, 281] on button "A were walking" at bounding box center [376, 273] width 237 height 35
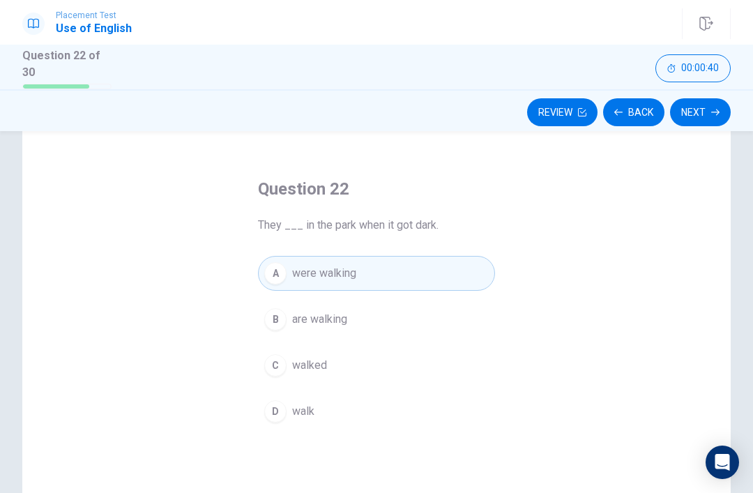
click at [358, 305] on button "B are walking" at bounding box center [376, 319] width 237 height 35
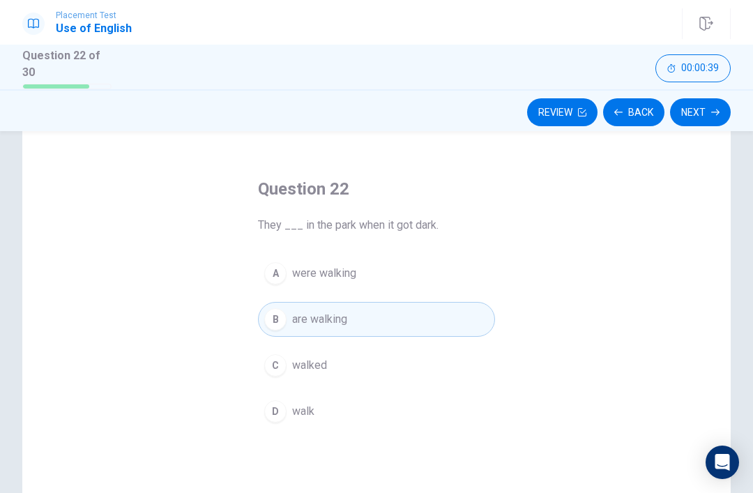
click at [358, 328] on button "B are walking" at bounding box center [376, 319] width 237 height 35
click at [437, 328] on button "B are walking" at bounding box center [376, 319] width 237 height 35
click at [433, 328] on button "B are walking" at bounding box center [376, 319] width 237 height 35
click at [440, 324] on button "B are walking" at bounding box center [376, 319] width 237 height 35
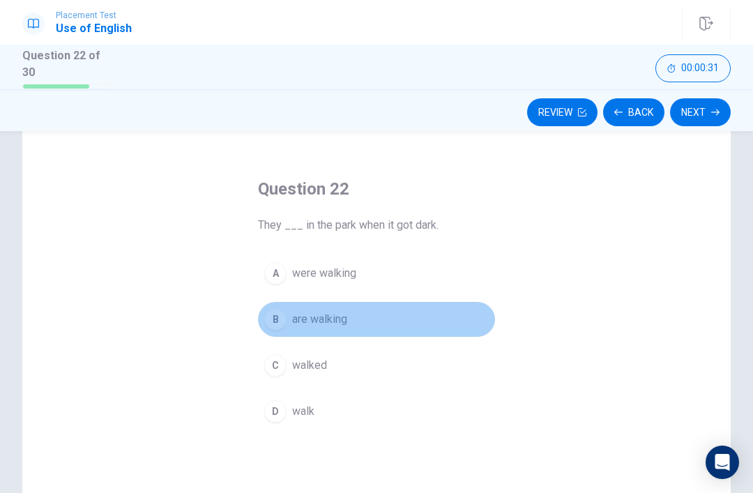
click at [435, 329] on button "B are walking" at bounding box center [376, 319] width 237 height 35
click at [434, 329] on button "B are walking" at bounding box center [376, 319] width 237 height 35
click at [443, 324] on button "B are walking" at bounding box center [376, 319] width 237 height 35
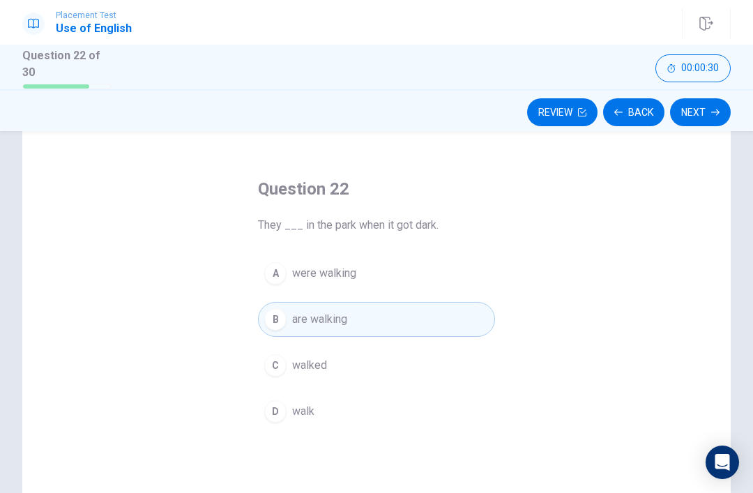
click at [449, 317] on button "B are walking" at bounding box center [376, 319] width 237 height 35
click at [446, 320] on button "B are walking" at bounding box center [376, 319] width 237 height 35
click at [378, 398] on button "D walk" at bounding box center [376, 411] width 237 height 35
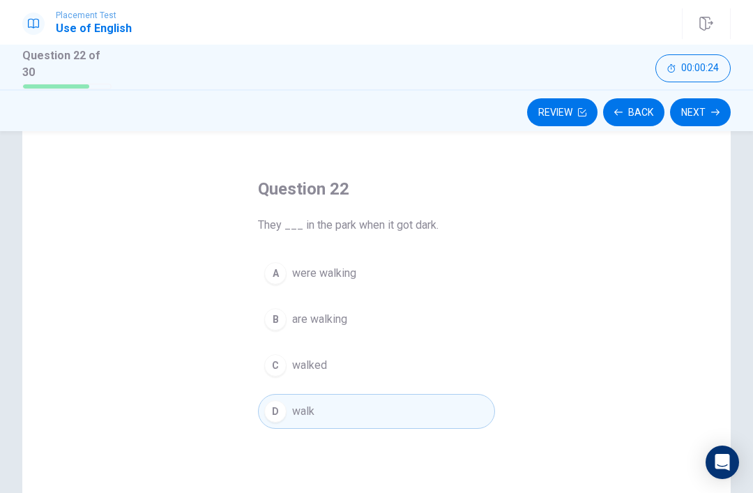
click at [363, 425] on button "D walk" at bounding box center [376, 411] width 237 height 35
click at [423, 332] on button "B are walking" at bounding box center [376, 319] width 237 height 35
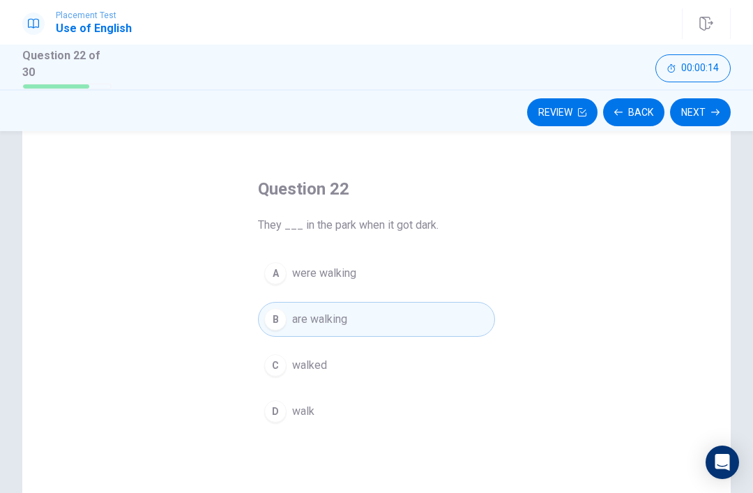
click at [692, 116] on button "Next" at bounding box center [700, 112] width 61 height 28
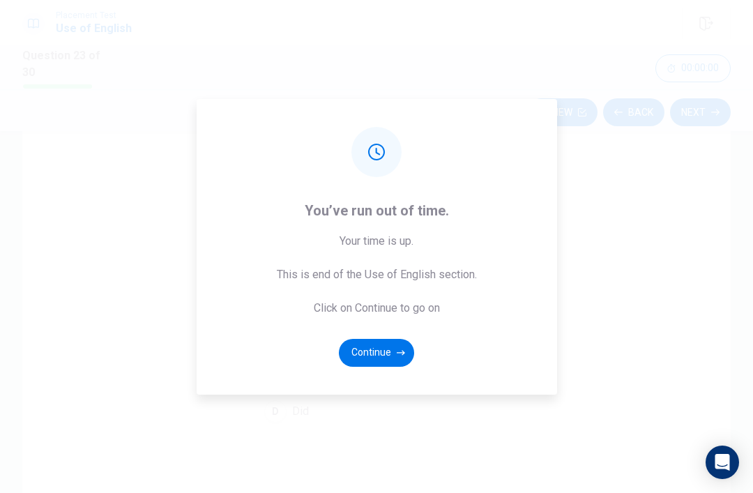
click at [354, 367] on button "Continue" at bounding box center [376, 353] width 75 height 28
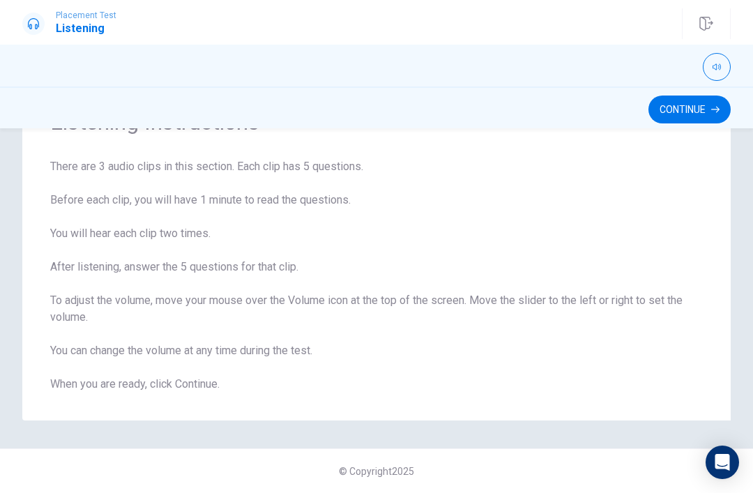
scroll to position [76, 0]
click at [688, 105] on button "Continue" at bounding box center [690, 110] width 82 height 28
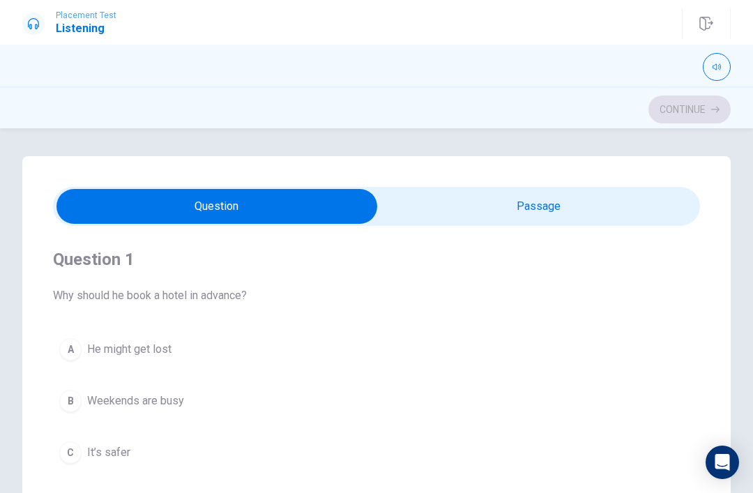
scroll to position [0, 0]
click at [584, 223] on input "checkbox" at bounding box center [217, 206] width 971 height 35
checkbox input "true"
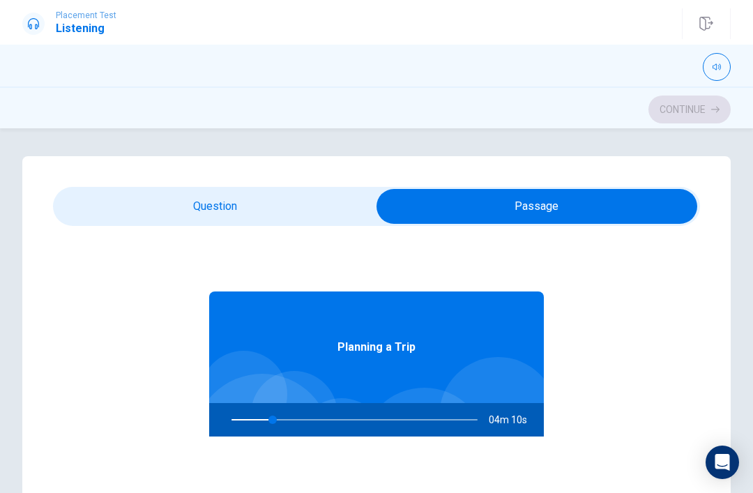
type input "17"
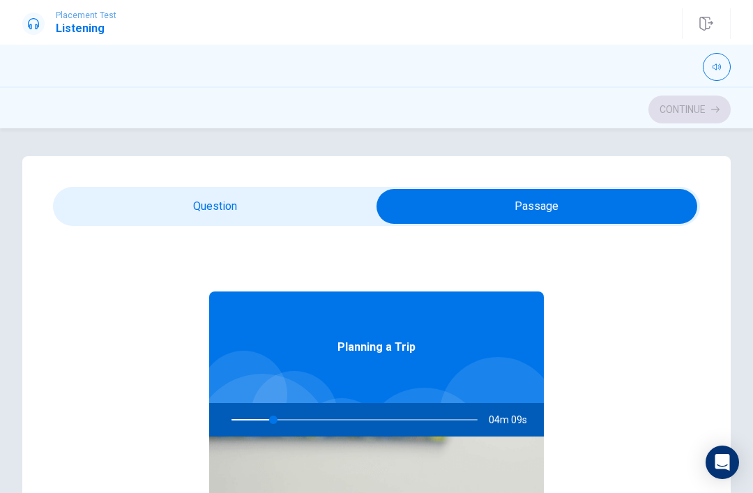
click at [255, 204] on input "checkbox" at bounding box center [537, 206] width 971 height 35
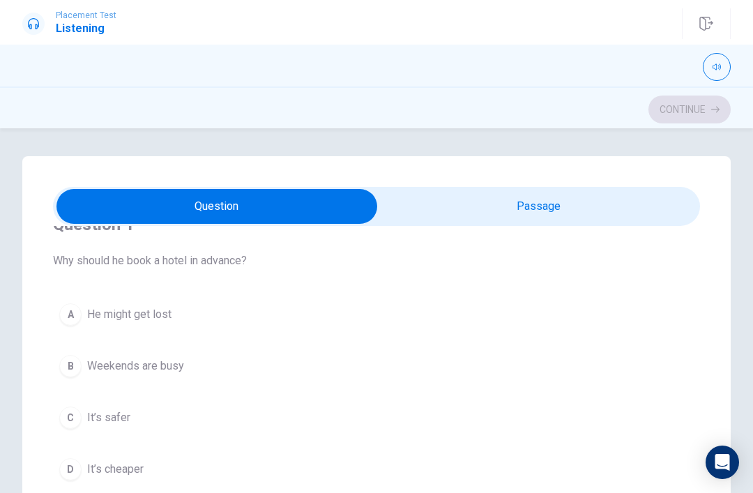
scroll to position [54, 0]
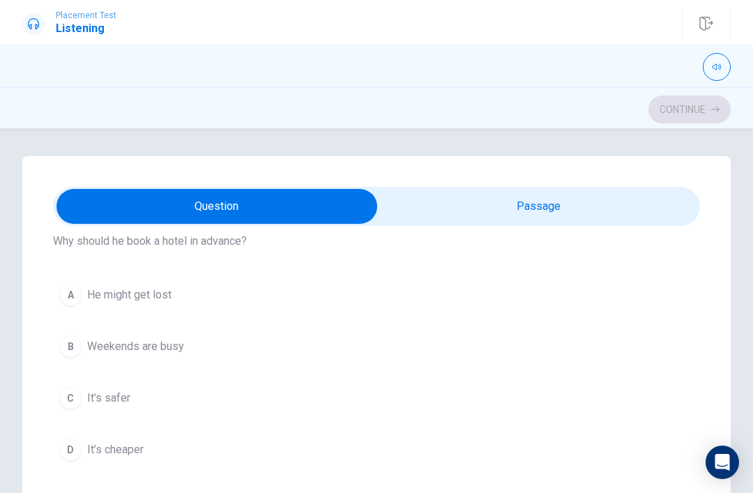
click at [547, 215] on input "checkbox" at bounding box center [217, 206] width 971 height 35
checkbox input "true"
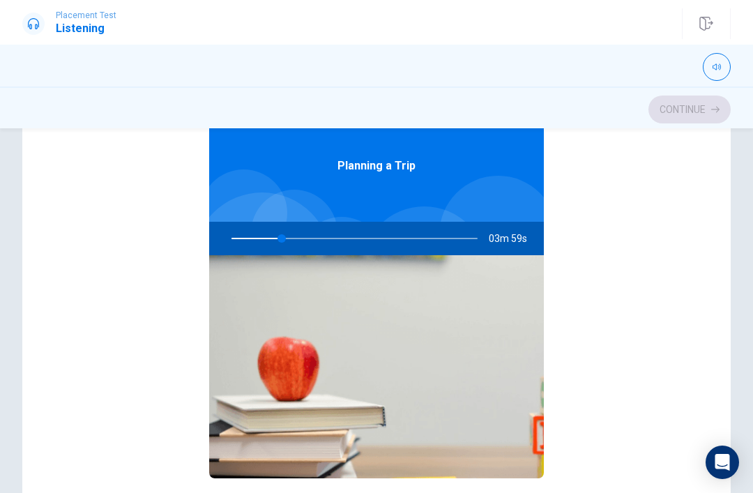
scroll to position [181, 0]
type input "26"
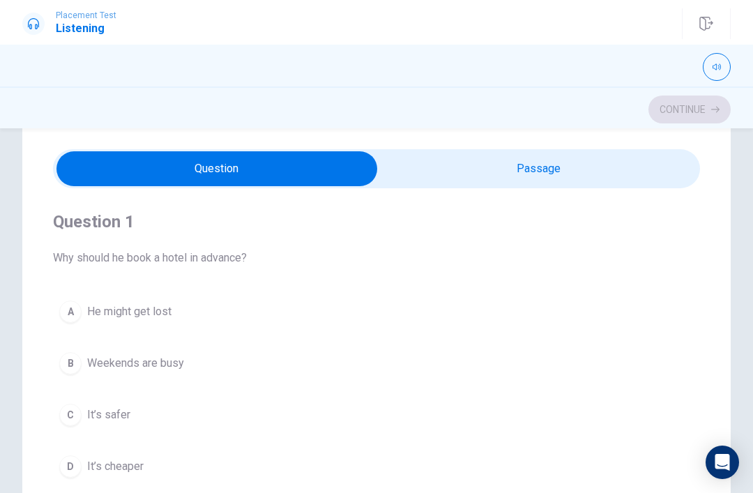
scroll to position [0, 0]
click at [579, 185] on input "checkbox" at bounding box center [217, 168] width 971 height 35
checkbox input "true"
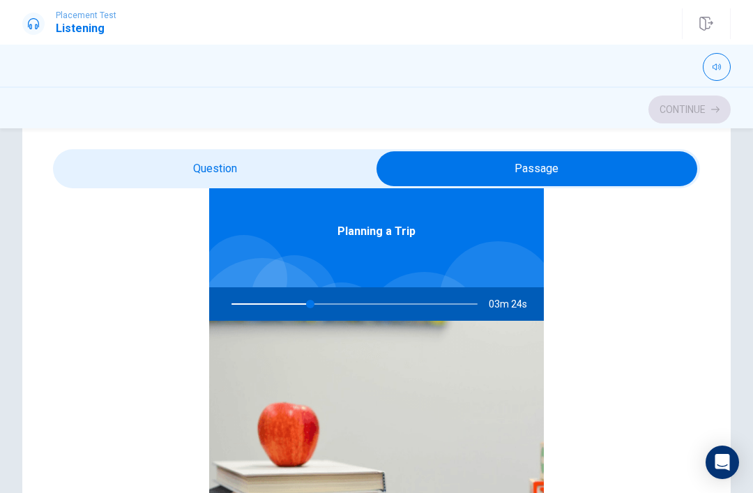
type input "32"
click at [279, 156] on input "checkbox" at bounding box center [537, 168] width 971 height 35
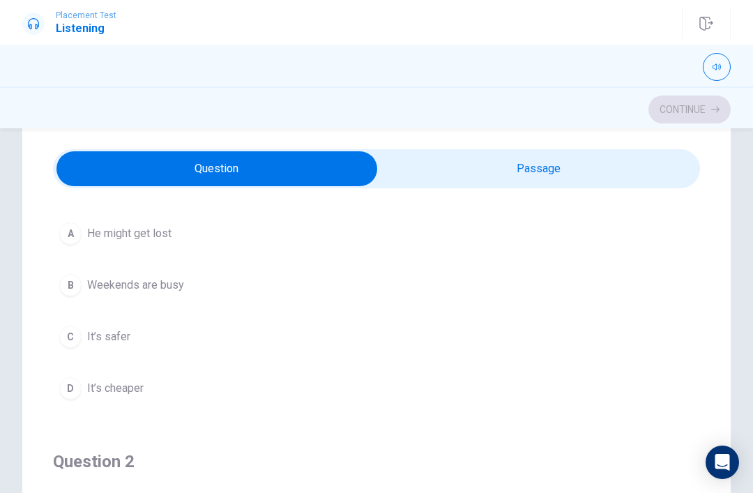
click at [214, 280] on button "B Weekends are busy" at bounding box center [376, 285] width 647 height 35
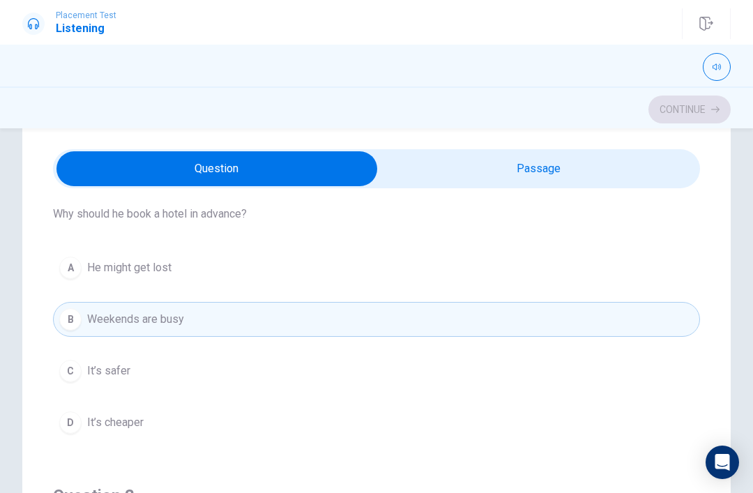
scroll to position [43, 0]
click at [564, 271] on button "A He might get lost" at bounding box center [376, 268] width 647 height 35
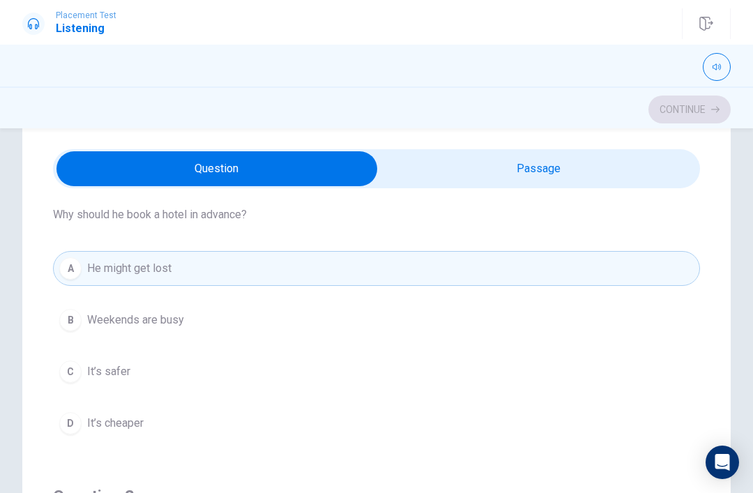
click at [540, 308] on button "B Weekends are busy" at bounding box center [376, 320] width 647 height 35
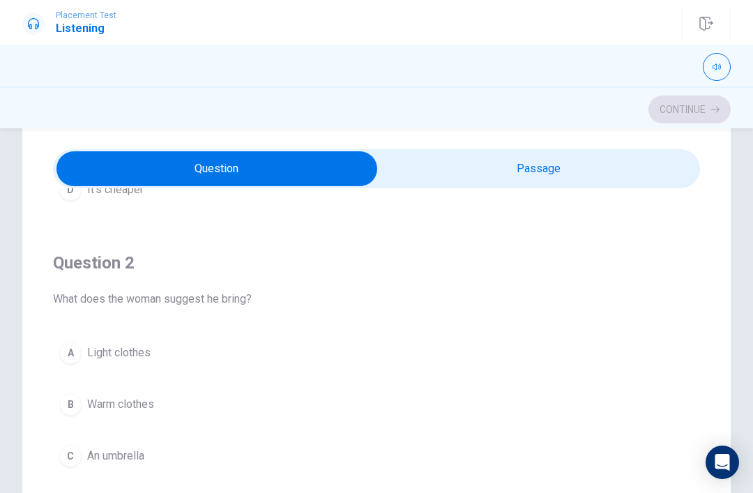
scroll to position [278, 0]
click at [612, 185] on input "checkbox" at bounding box center [217, 168] width 971 height 35
checkbox input "true"
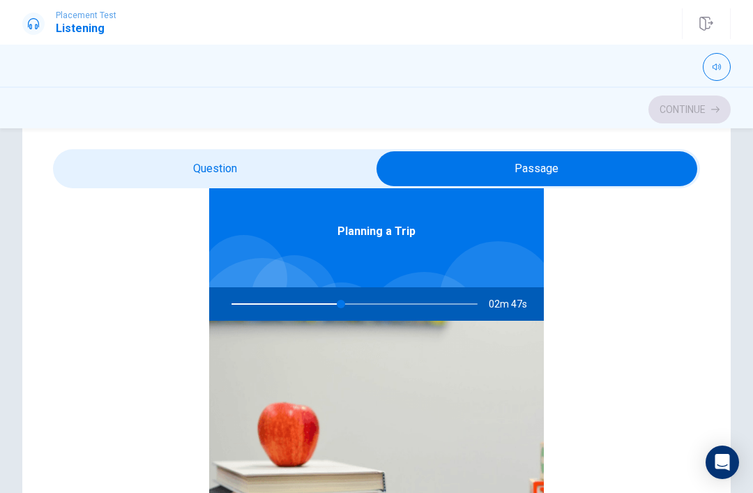
scroll to position [78, 0]
type input "45"
click at [100, 168] on input "checkbox" at bounding box center [537, 168] width 971 height 35
checkbox input "false"
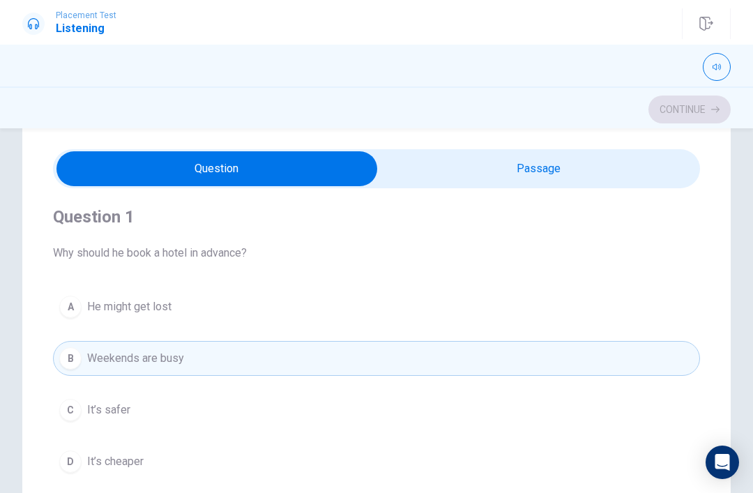
scroll to position [4, 0]
type input "50"
click at [477, 157] on input "checkbox" at bounding box center [217, 168] width 971 height 35
checkbox input "true"
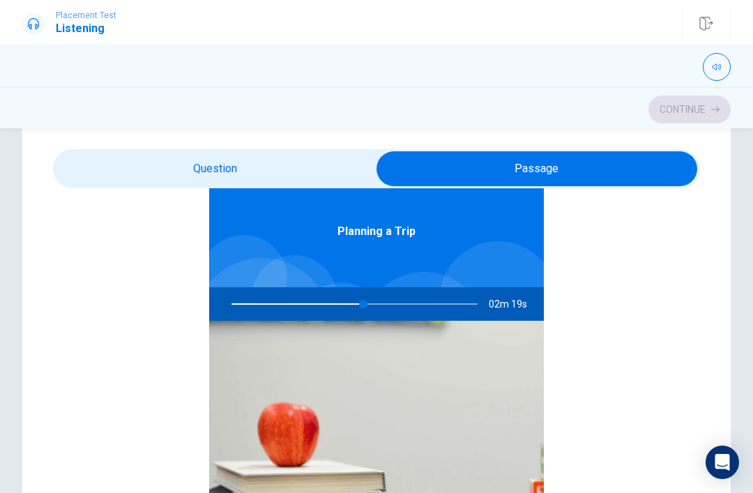
scroll to position [78, 0]
type input "56"
click at [404, 303] on div at bounding box center [352, 303] width 274 height 33
click at [179, 160] on input "checkbox" at bounding box center [537, 168] width 971 height 35
checkbox input "false"
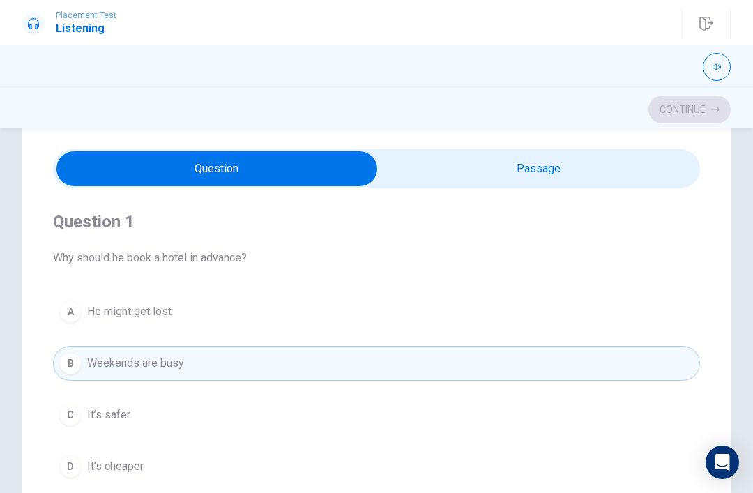
scroll to position [0, 0]
type input "57"
click at [566, 169] on input "checkbox" at bounding box center [217, 168] width 971 height 35
checkbox input "true"
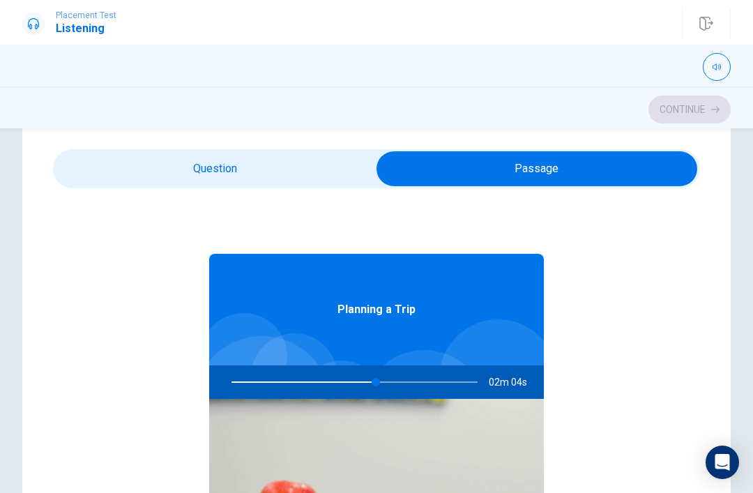
click at [376, 376] on div at bounding box center [352, 381] width 274 height 33
click at [411, 379] on div at bounding box center [352, 381] width 274 height 33
type input "60"
click at [201, 165] on input "checkbox" at bounding box center [537, 168] width 971 height 35
checkbox input "false"
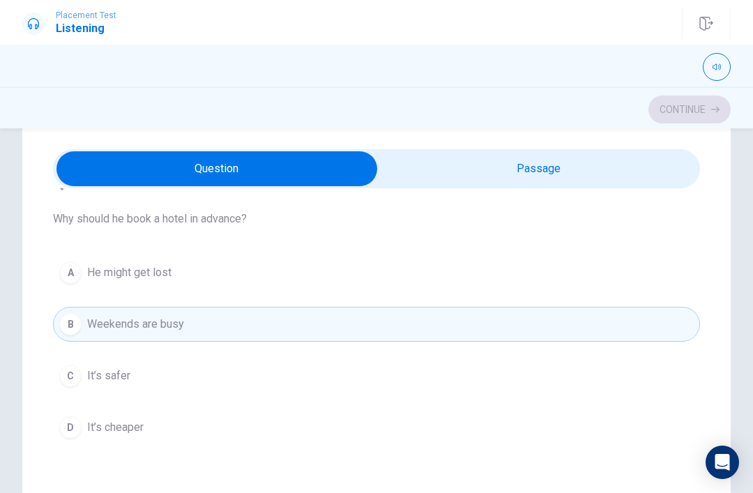
scroll to position [41, 0]
click at [423, 338] on button "B Weekends are busy" at bounding box center [376, 322] width 647 height 35
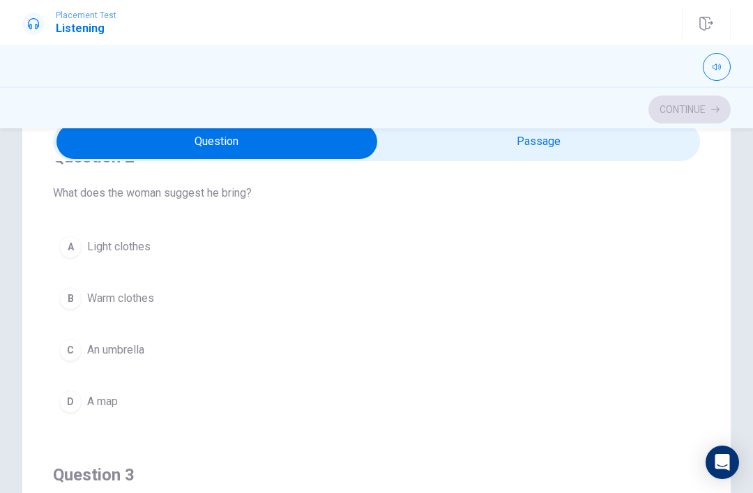
scroll to position [355, 0]
click at [711, 75] on button "button" at bounding box center [717, 67] width 28 height 28
type input "1"
click at [736, 100] on div "Continue" at bounding box center [376, 109] width 753 height 26
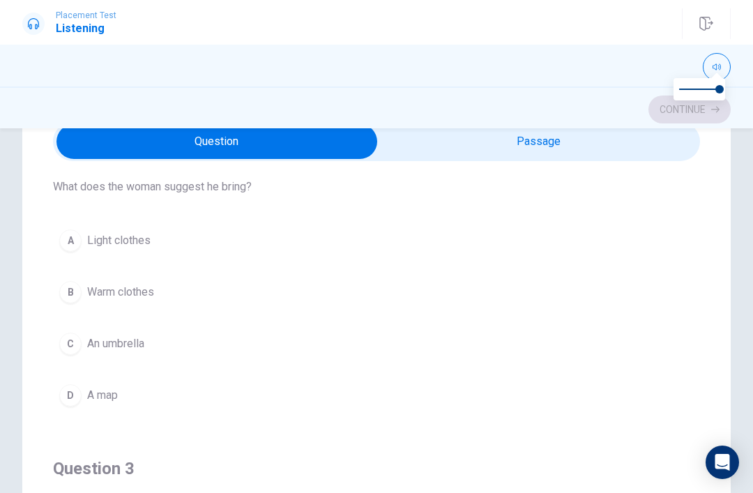
scroll to position [431, 0]
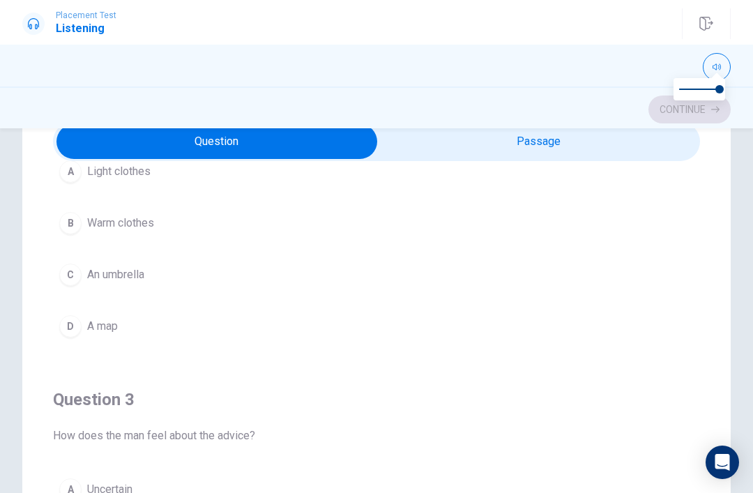
click at [626, 340] on button "D A map" at bounding box center [376, 326] width 647 height 35
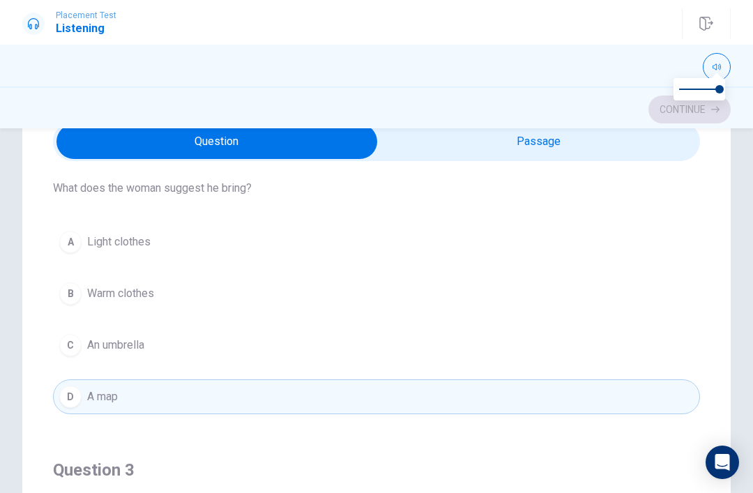
scroll to position [359, 0]
click at [657, 293] on button "B Warm clothes" at bounding box center [376, 295] width 647 height 35
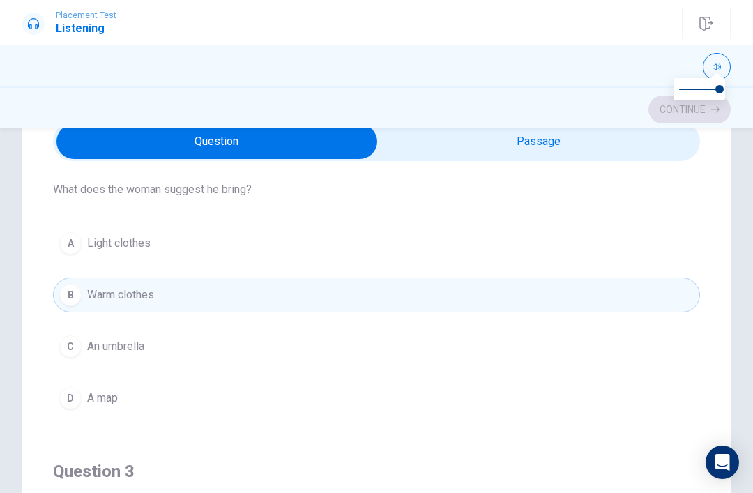
click at [660, 259] on button "A Light clothes" at bounding box center [376, 243] width 647 height 35
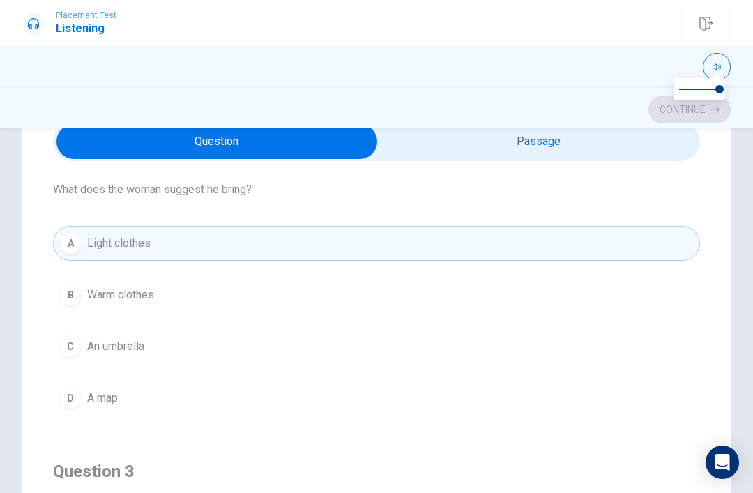
click at [656, 311] on button "B Warm clothes" at bounding box center [376, 295] width 647 height 35
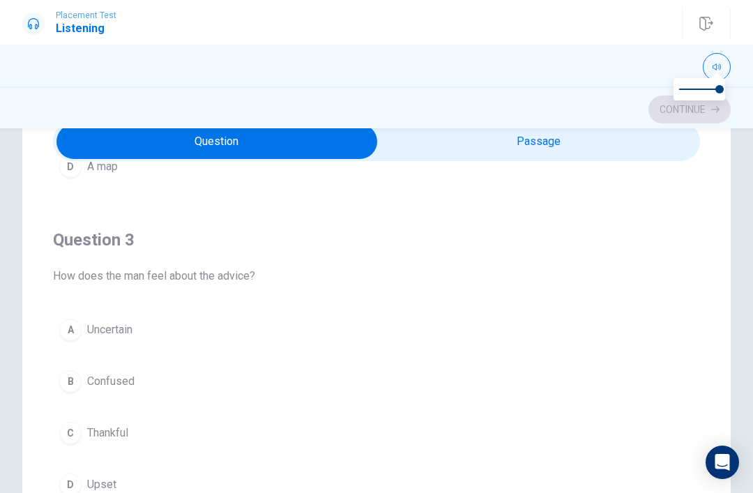
scroll to position [592, 0]
click at [751, 196] on div "Question 1 Why should he book a hotel in advance? A He might get lost B Weekend…" at bounding box center [376, 371] width 753 height 561
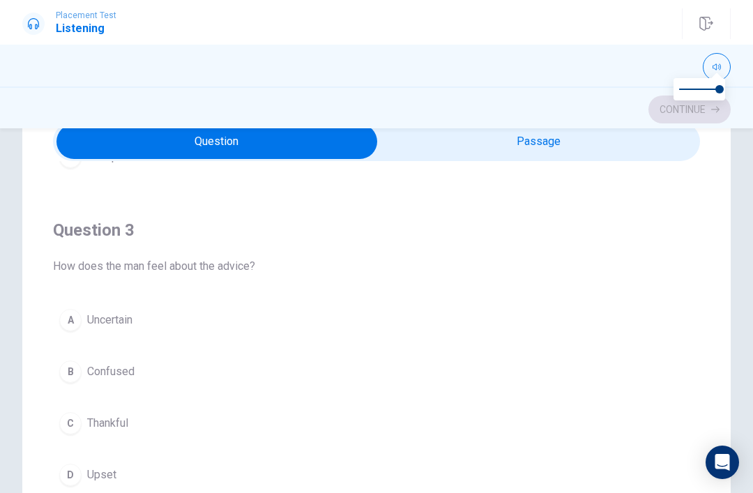
scroll to position [602, 0]
click at [365, 423] on button "C Thankful" at bounding box center [376, 421] width 647 height 35
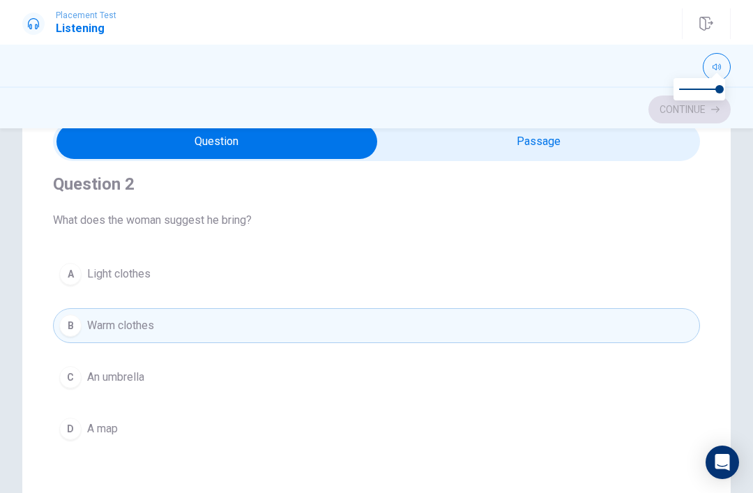
scroll to position [327, 0]
type input "97"
click at [529, 143] on input "checkbox" at bounding box center [217, 141] width 971 height 35
checkbox input "true"
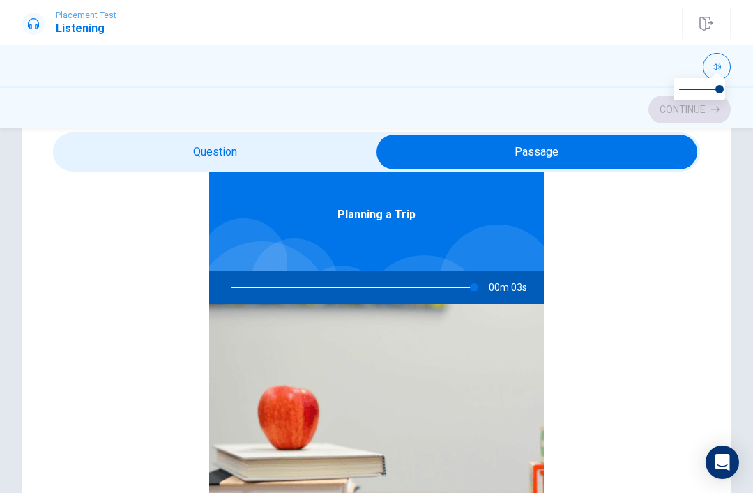
type input "99"
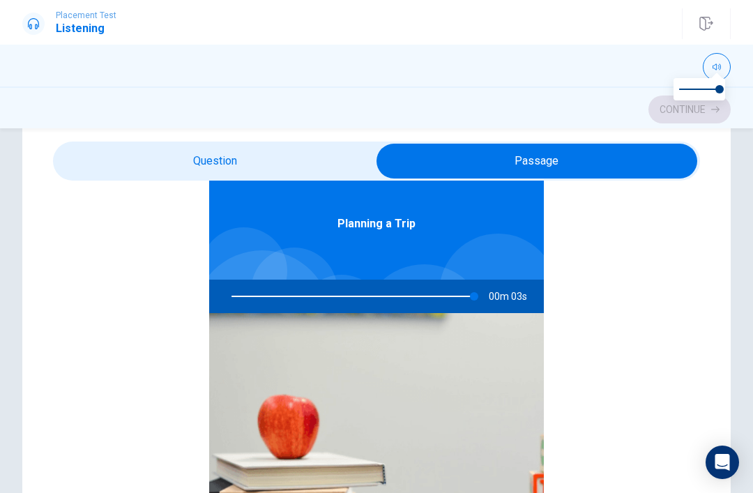
click at [238, 170] on input "checkbox" at bounding box center [537, 161] width 971 height 35
checkbox input "false"
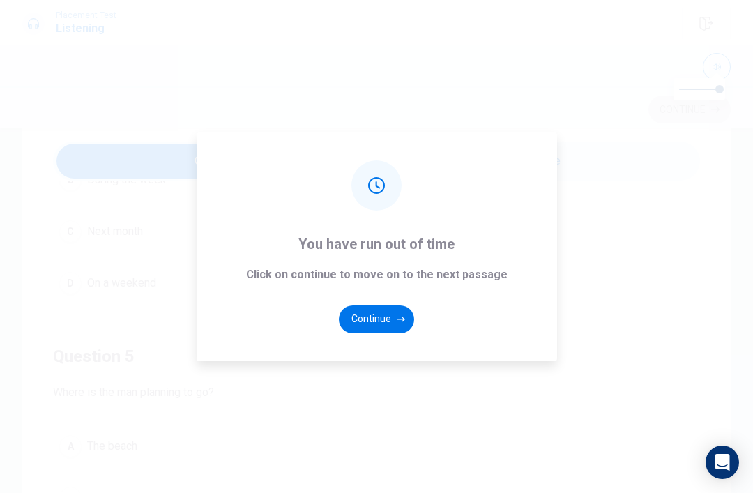
scroll to position [1130, 0]
click at [366, 333] on button "Continue" at bounding box center [376, 319] width 75 height 28
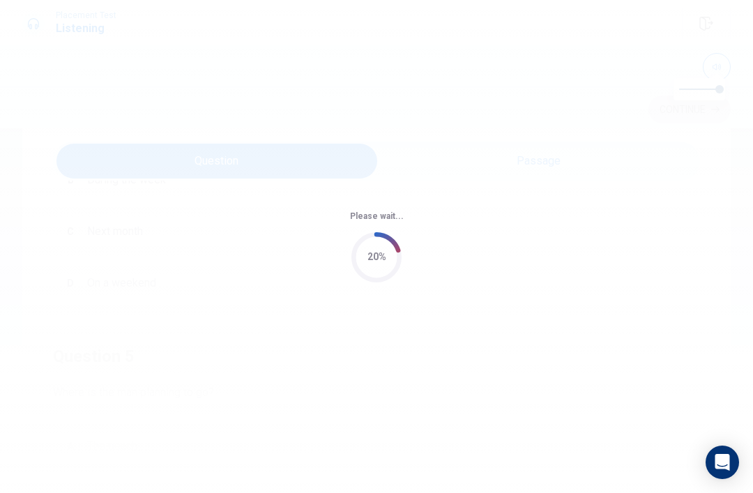
scroll to position [0, 0]
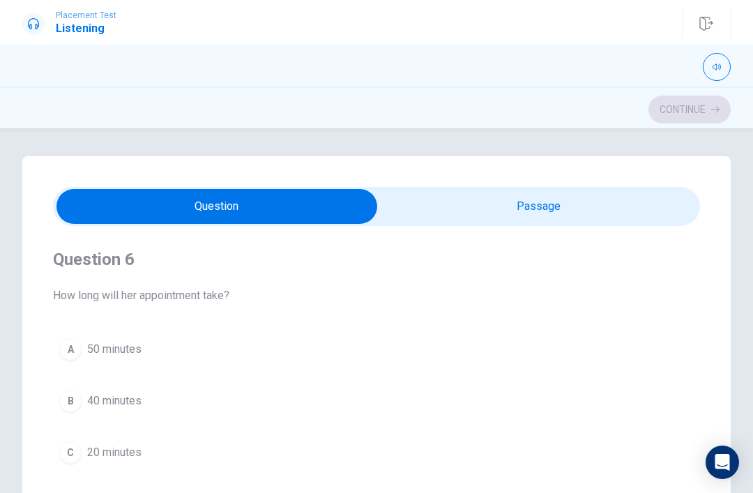
click at [715, 77] on button "button" at bounding box center [717, 67] width 28 height 28
type input "7"
click at [628, 215] on input "checkbox" at bounding box center [217, 206] width 971 height 35
checkbox input "true"
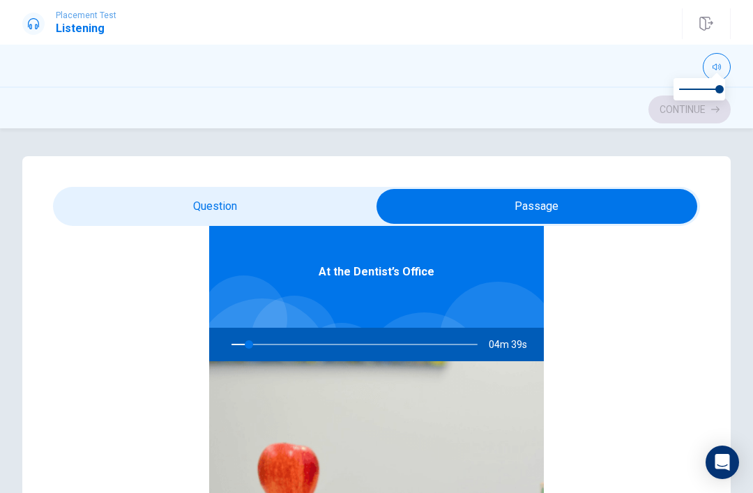
type input "7"
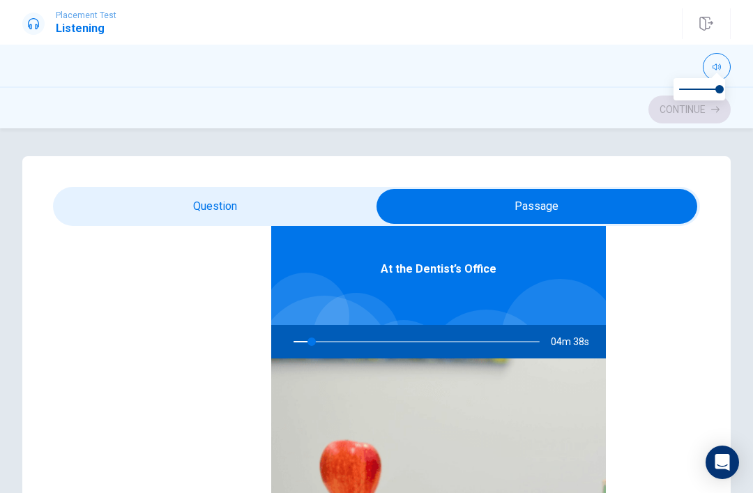
checkbox input "false"
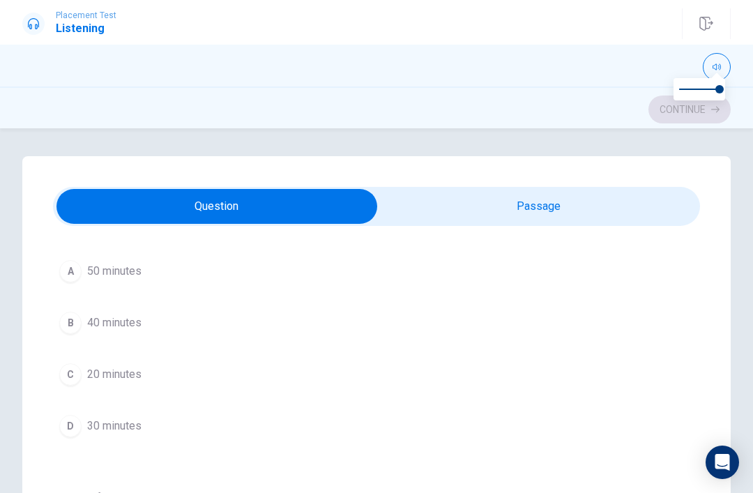
type input "8"
click at [651, 223] on input "checkbox" at bounding box center [217, 206] width 971 height 35
checkbox input "true"
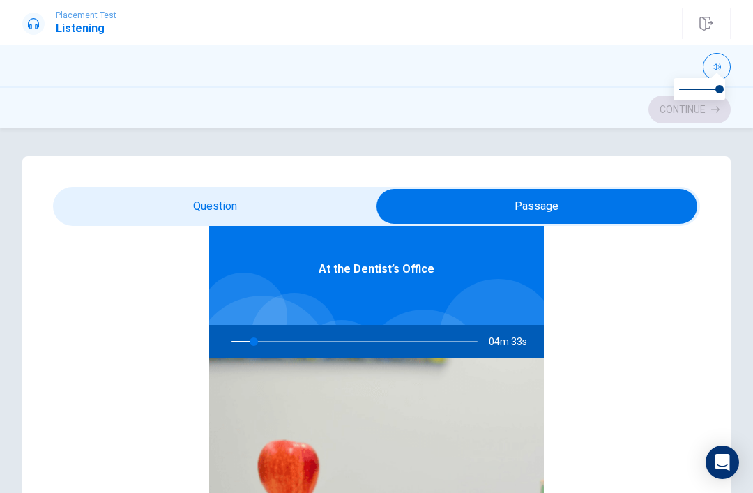
type input "9"
click at [120, 186] on div "Question 6 How long will her appointment take? A 50 minutes B 40 minutes C 20 m…" at bounding box center [376, 436] width 708 height 561
click at [122, 204] on input "checkbox" at bounding box center [537, 206] width 971 height 35
checkbox input "false"
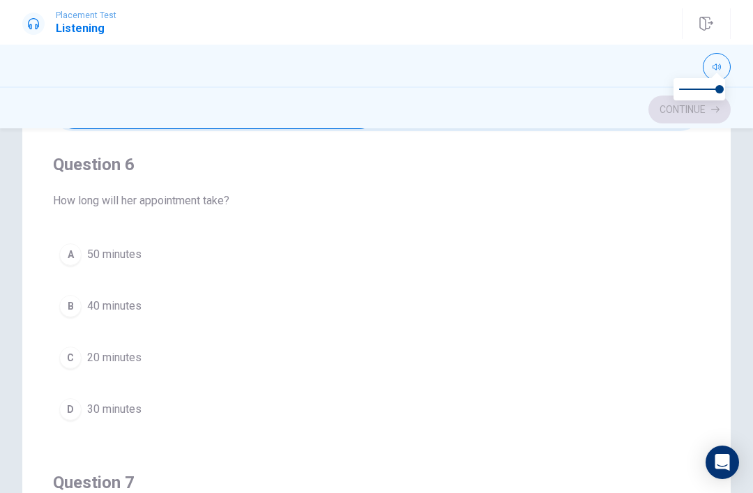
scroll to position [96, 0]
type input "1"
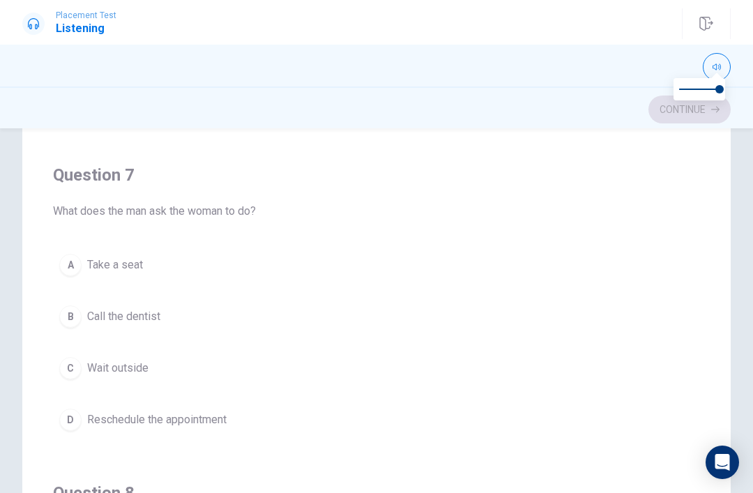
scroll to position [257, 0]
click at [719, 67] on icon "button" at bounding box center [717, 67] width 8 height 6
click at [720, 72] on button "button" at bounding box center [717, 67] width 28 height 28
click at [717, 70] on icon "button" at bounding box center [717, 67] width 8 height 8
click at [718, 460] on icon "Open Intercom Messenger" at bounding box center [722, 462] width 15 height 17
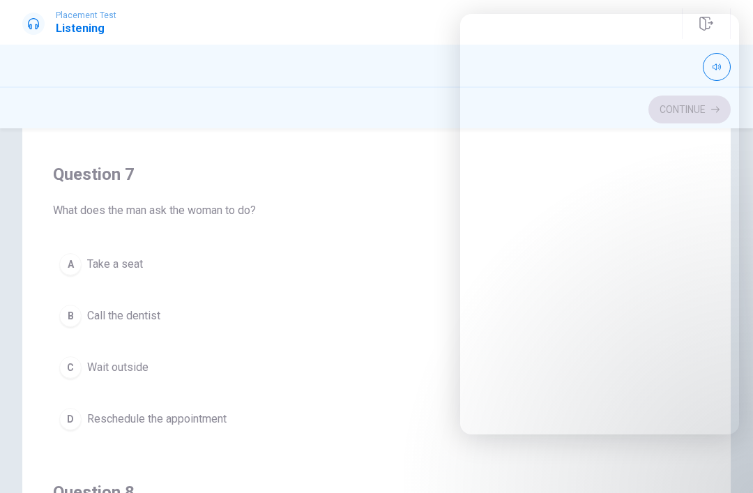
click at [743, 469] on div "Question 6 How long will her appointment take? A 50 minutes B 40 minutes C 20 m…" at bounding box center [376, 290] width 753 height 561
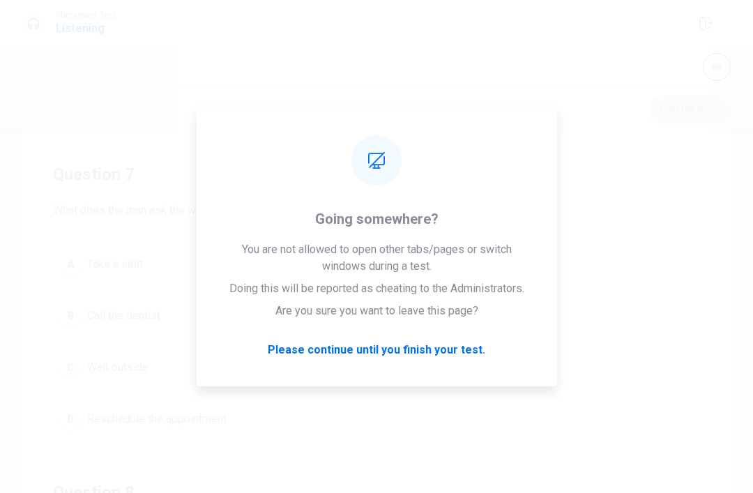
scroll to position [0, 0]
click at [481, 372] on button "D 30 minutes" at bounding box center [376, 357] width 647 height 35
click at [394, 372] on button "D 30 minutes" at bounding box center [376, 357] width 647 height 35
click at [656, 145] on span "How long will her appointment take?" at bounding box center [376, 149] width 647 height 17
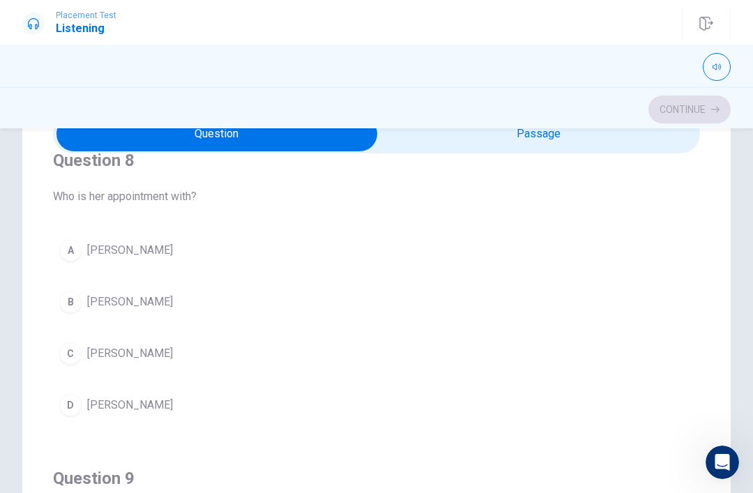
scroll to position [658, 0]
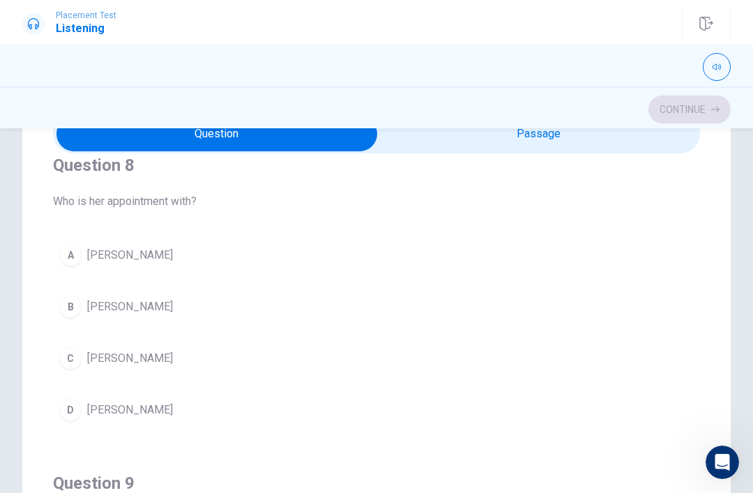
click at [59, 301] on button "B [PERSON_NAME]" at bounding box center [376, 306] width 647 height 35
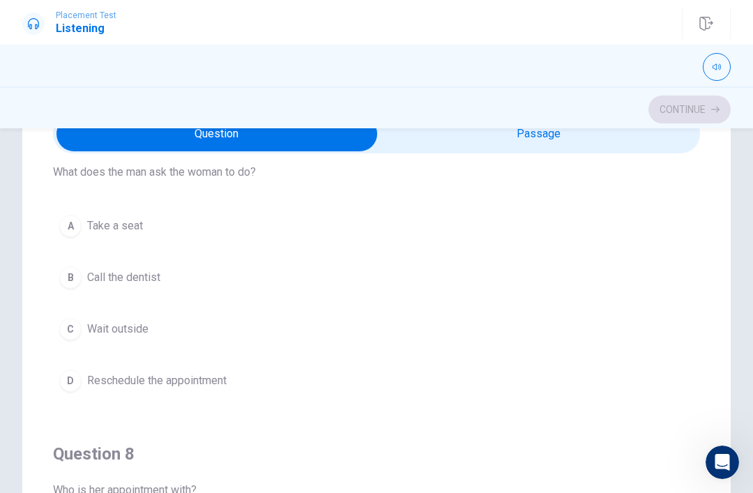
scroll to position [372, 0]
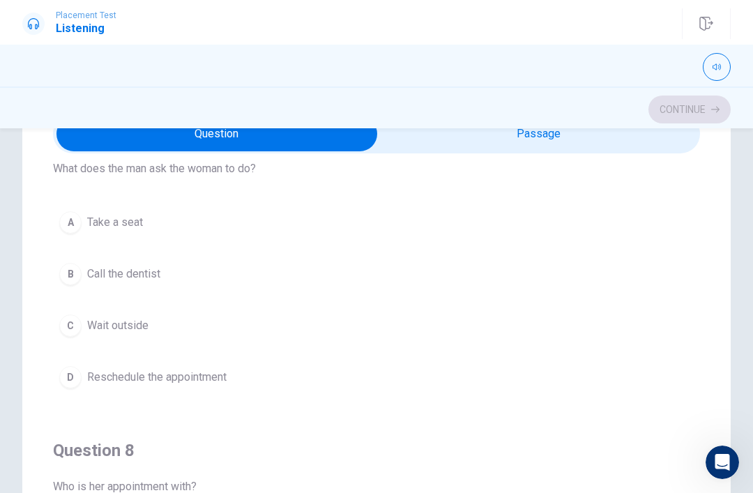
click at [79, 220] on div "A" at bounding box center [70, 222] width 22 height 22
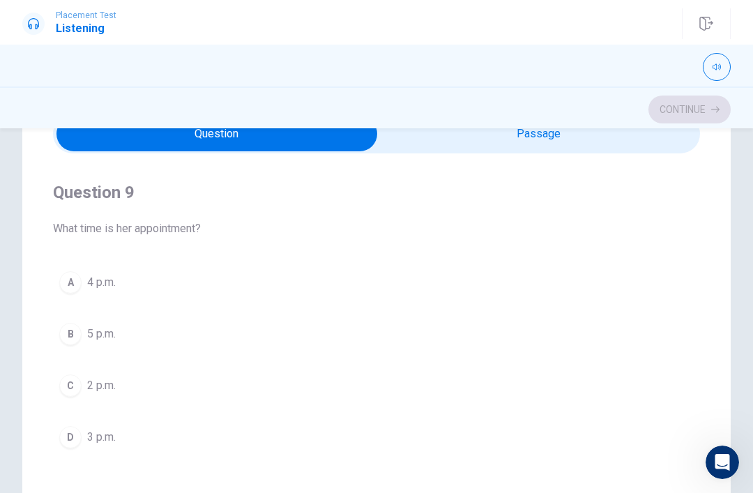
scroll to position [945, 0]
click at [58, 439] on button "D 3 p.m." at bounding box center [376, 440] width 647 height 35
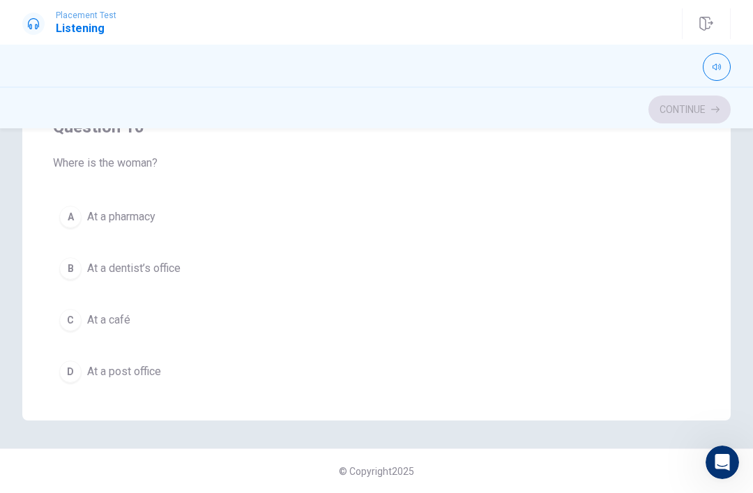
scroll to position [1098, 0]
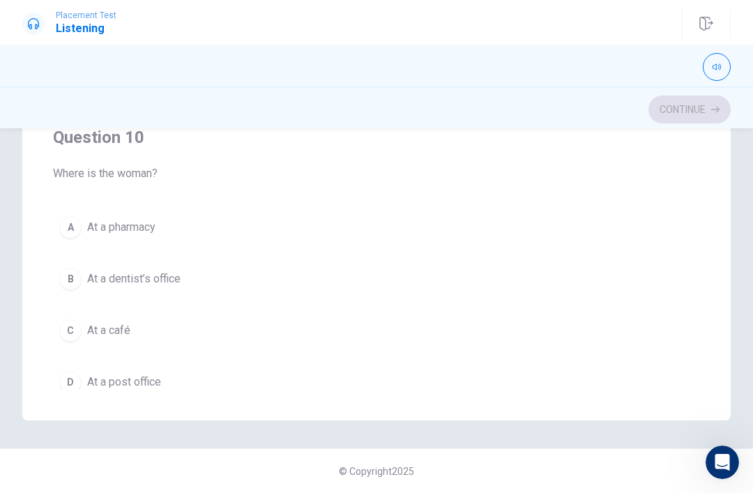
click at [60, 295] on div "A At a pharmacy B At a dentist’s office C At a café D At a post office" at bounding box center [376, 305] width 647 height 190
click at [60, 267] on button "B At a dentist’s office" at bounding box center [376, 278] width 647 height 35
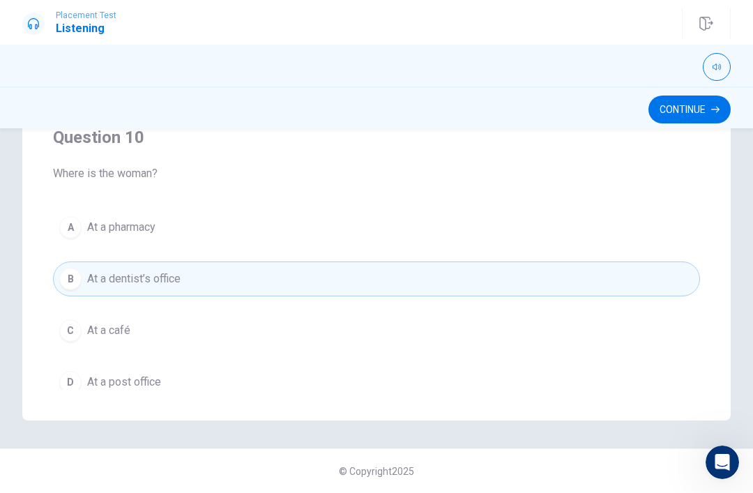
click at [58, 265] on div "A At a pharmacy B At a dentist’s office C At a café D At a post office" at bounding box center [376, 305] width 647 height 190
click at [708, 119] on button "Continue" at bounding box center [690, 110] width 82 height 28
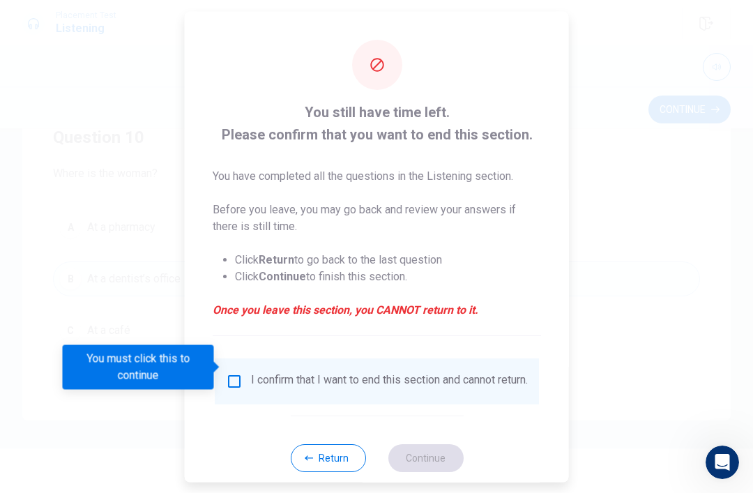
click at [256, 374] on div "I confirm that I want to end this section and cannot return." at bounding box center [389, 380] width 277 height 17
click at [254, 372] on div "I confirm that I want to end this section and cannot return." at bounding box center [389, 380] width 277 height 17
click at [236, 375] on input "You must click this to continue" at bounding box center [234, 380] width 17 height 17
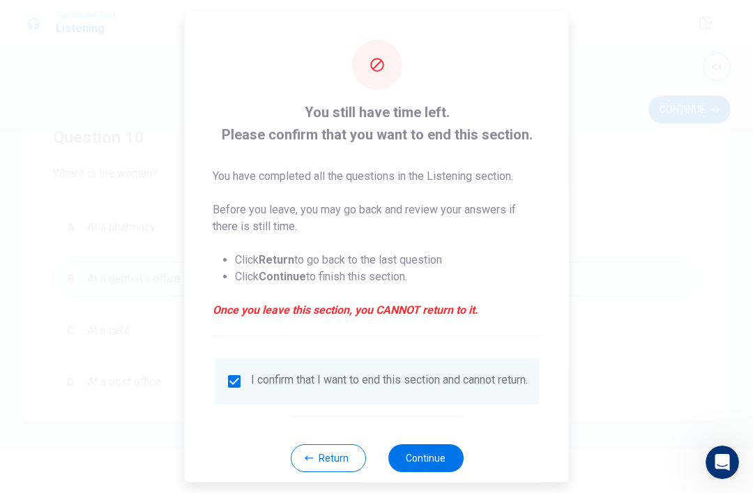
click at [444, 455] on button "Continue" at bounding box center [425, 458] width 75 height 28
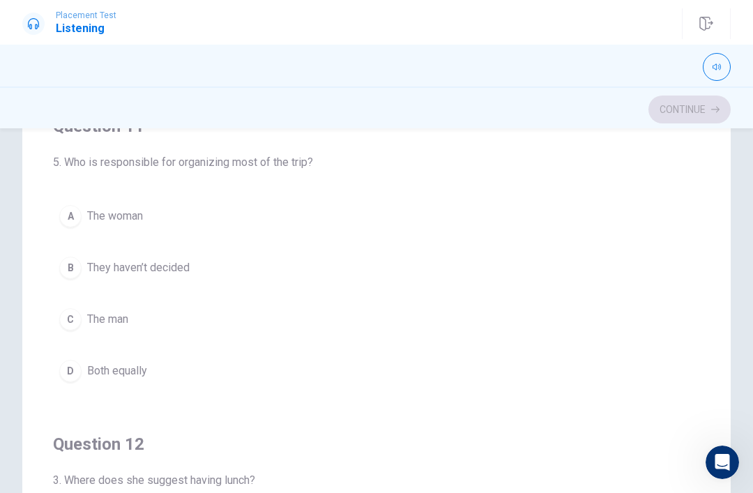
scroll to position [134, 0]
click at [57, 213] on button "A The woman" at bounding box center [376, 215] width 647 height 35
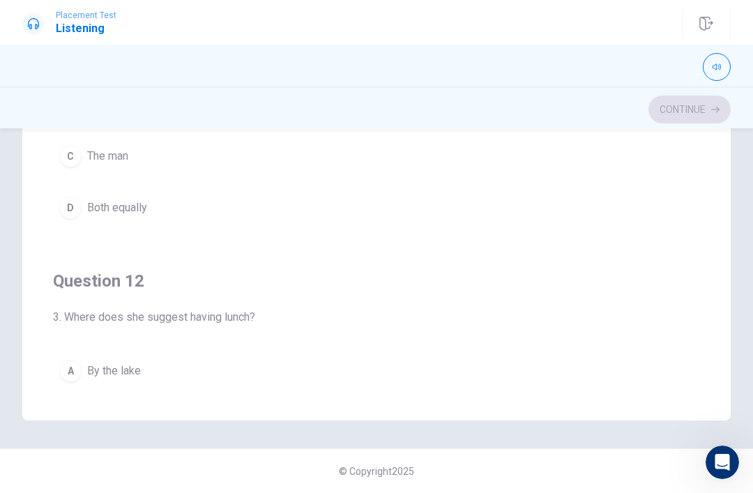
scroll to position [-8, 0]
checkbox input "true"
type input "9"
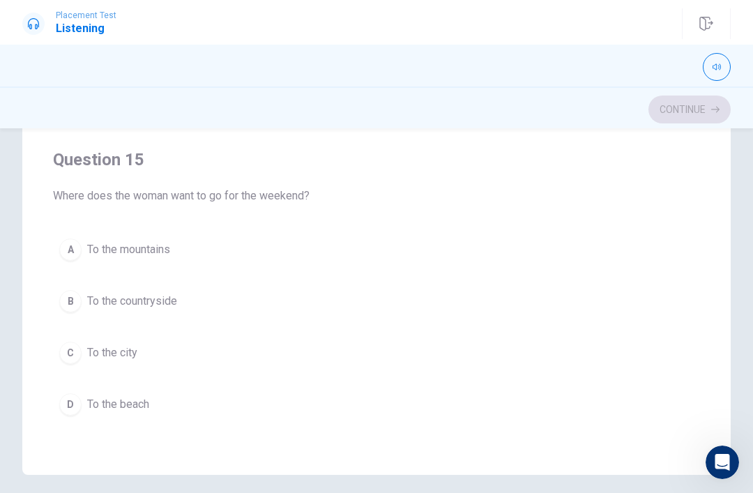
scroll to position [1130, 0]
click at [97, 253] on span "To the mountains" at bounding box center [128, 249] width 83 height 17
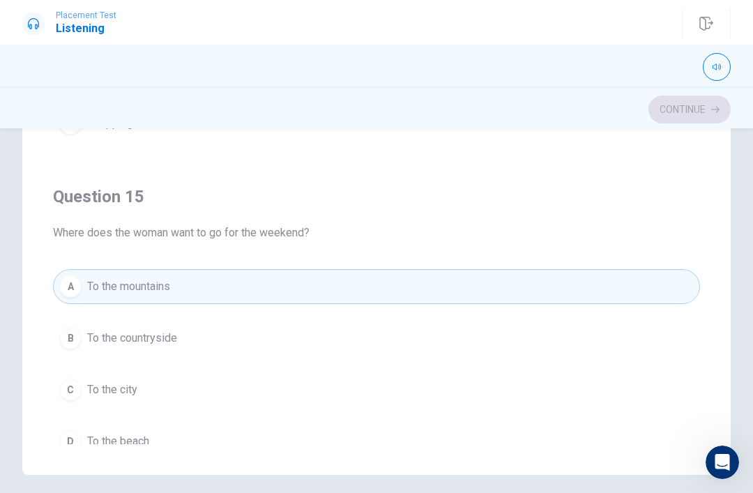
scroll to position [1085, 0]
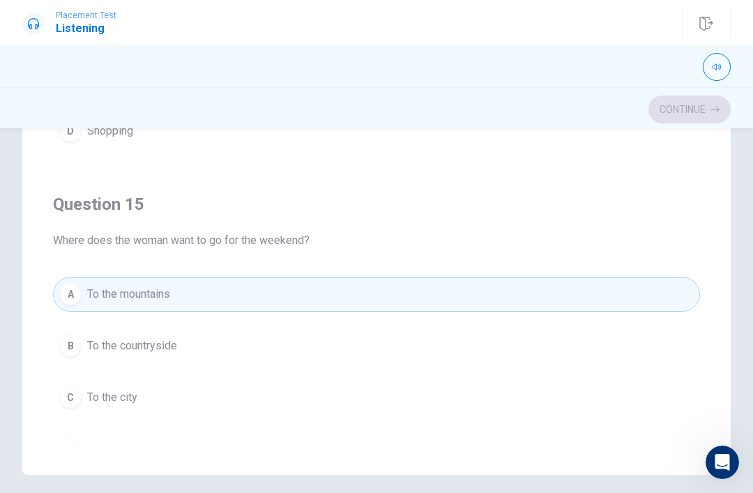
click at [77, 296] on div "A" at bounding box center [70, 294] width 22 height 22
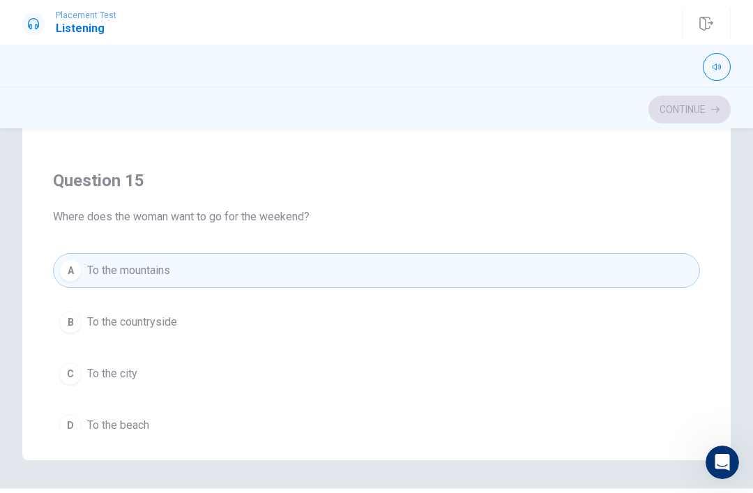
scroll to position [260, 0]
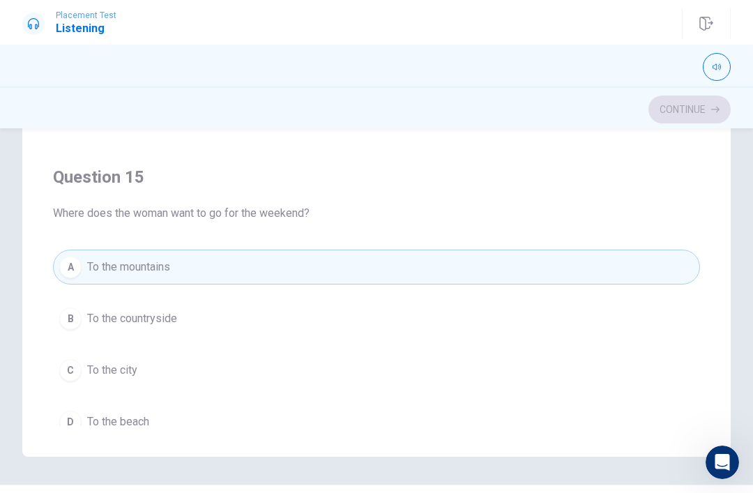
click at [77, 318] on div "B" at bounding box center [70, 319] width 22 height 22
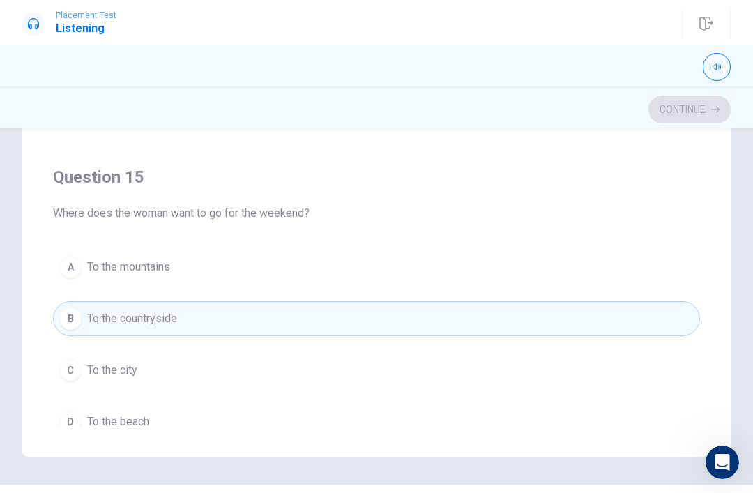
click at [77, 318] on div "B" at bounding box center [70, 319] width 22 height 22
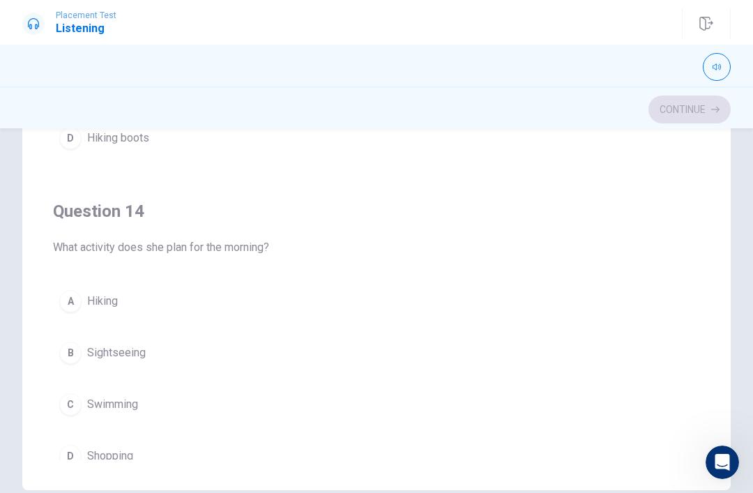
scroll to position [242, 0]
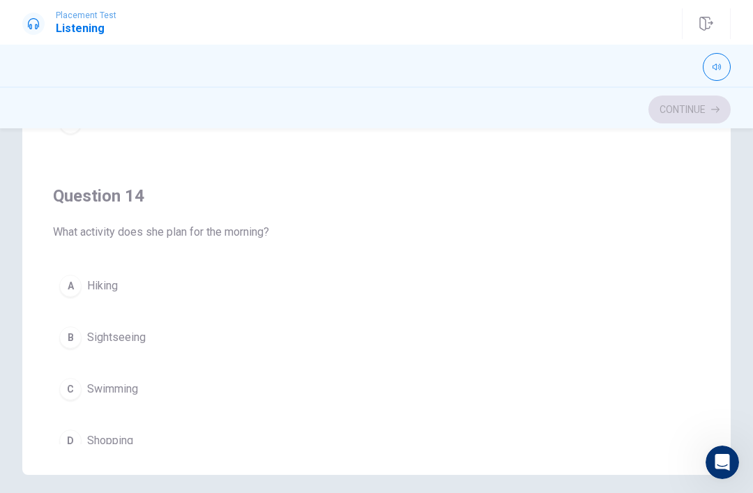
click at [61, 311] on div "A Hiking B Sightseeing C Swimming D Shopping" at bounding box center [376, 363] width 647 height 190
click at [67, 289] on div "A" at bounding box center [70, 286] width 22 height 22
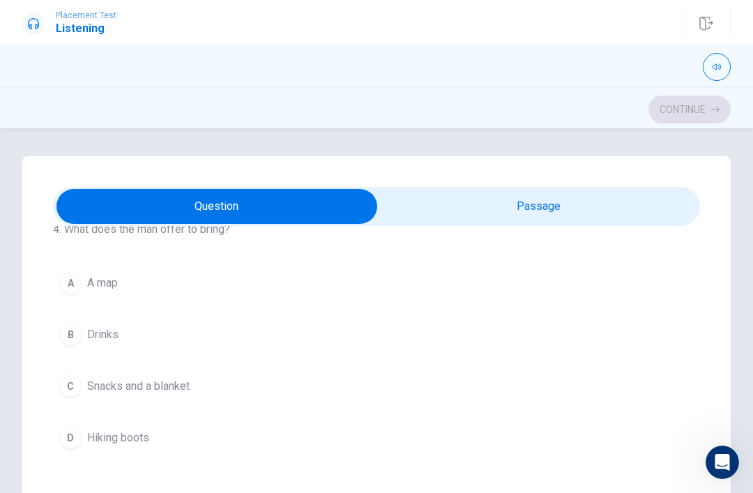
scroll to position [702, 0]
click at [61, 376] on button "C Snacks and a blanket" at bounding box center [376, 387] width 647 height 35
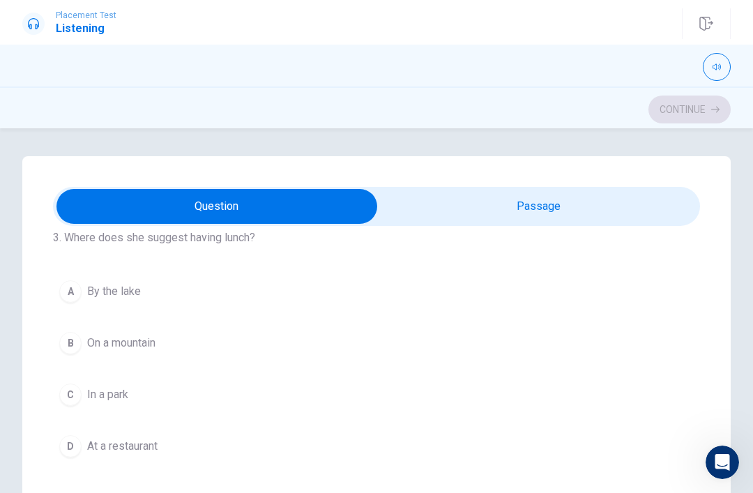
scroll to position [343, 0]
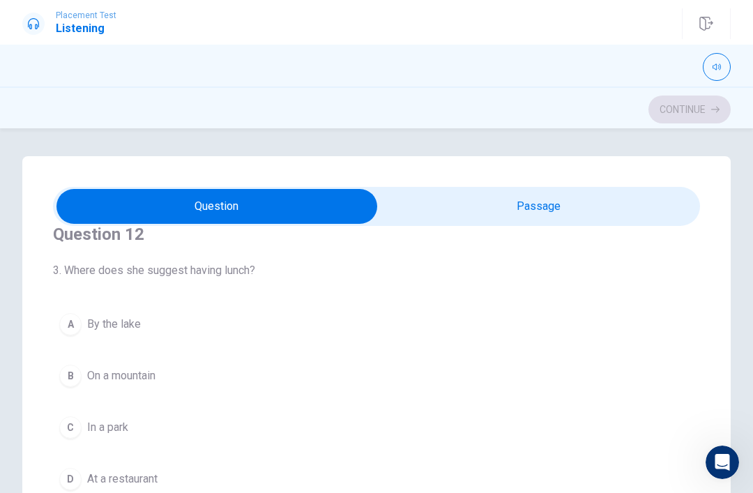
click at [75, 324] on div "A" at bounding box center [70, 324] width 22 height 22
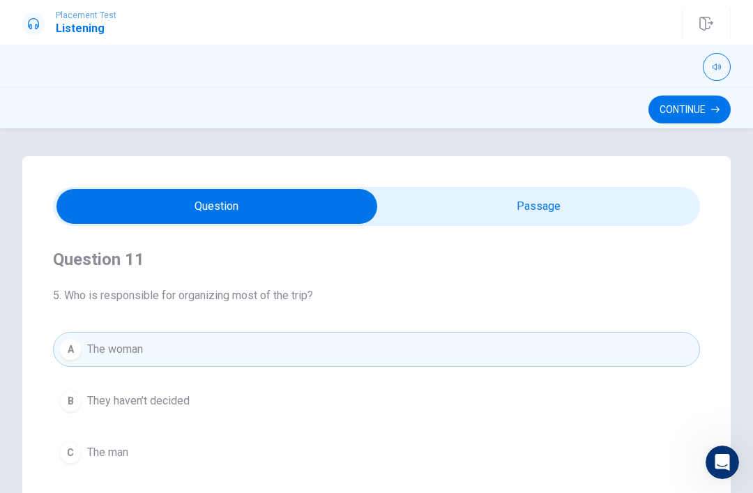
scroll to position [0, 0]
click at [574, 211] on input "checkbox" at bounding box center [217, 206] width 971 height 35
checkbox input "true"
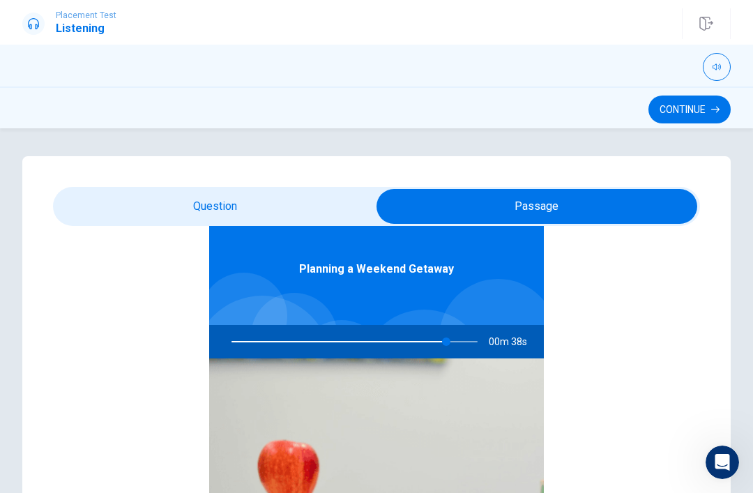
type input "88"
click at [176, 209] on input "checkbox" at bounding box center [537, 206] width 971 height 35
checkbox input "false"
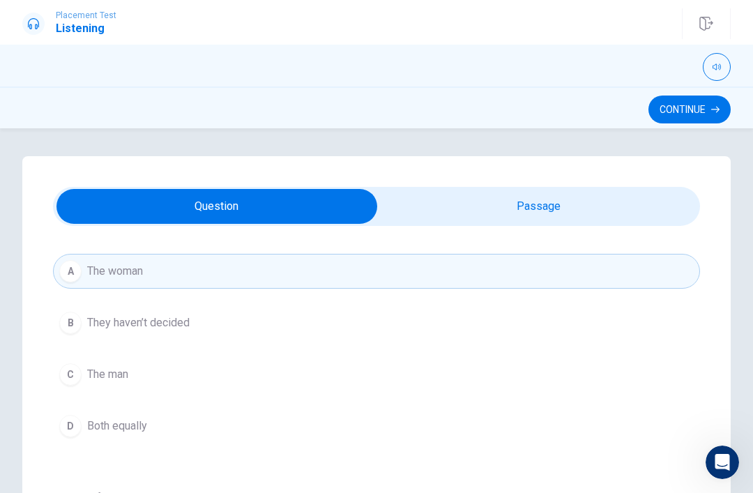
click at [685, 114] on button "Continue" at bounding box center [690, 110] width 82 height 28
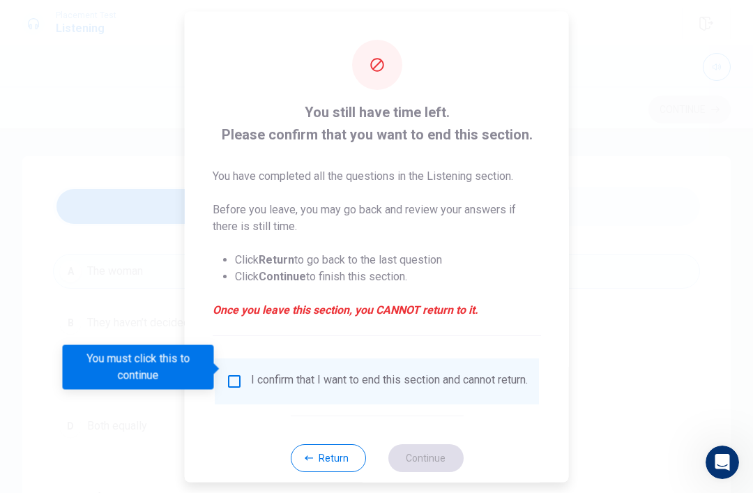
click at [685, 114] on div at bounding box center [376, 246] width 753 height 493
click at [226, 374] on input "You must click this to continue" at bounding box center [234, 380] width 17 height 17
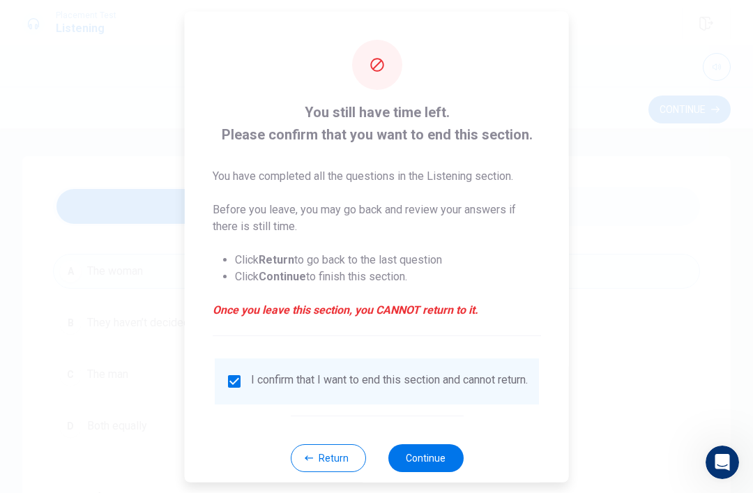
click at [420, 454] on button "Continue" at bounding box center [425, 458] width 75 height 28
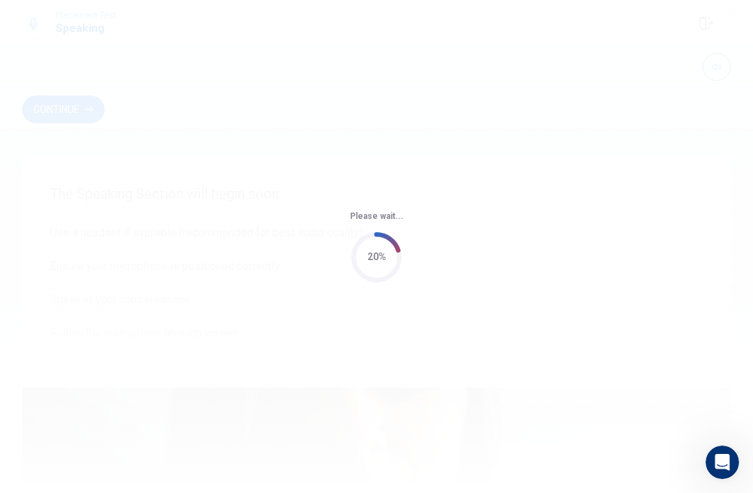
click at [105, 315] on div "Please wait... 20%" at bounding box center [376, 246] width 753 height 493
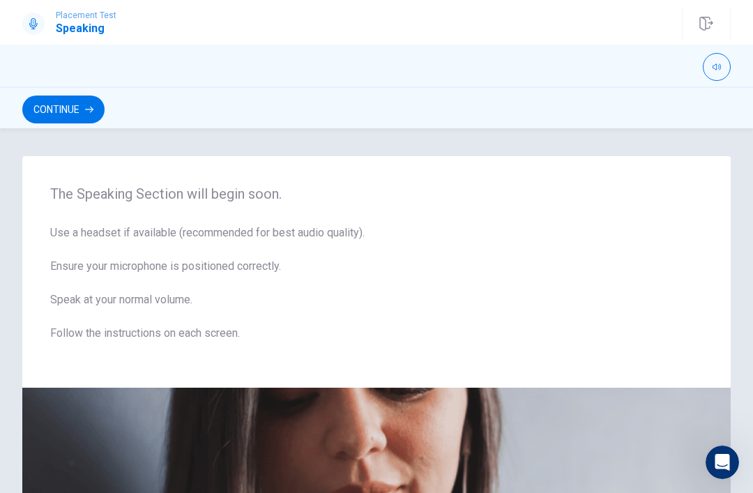
scroll to position [0, 0]
click at [174, 284] on span "Use a headset if available (recommended for best audio quality). Ensure your mi…" at bounding box center [376, 292] width 653 height 134
click at [714, 63] on icon "button" at bounding box center [717, 67] width 8 height 8
type input "1"
